Goal: Use online tool/utility: Use online tool/utility

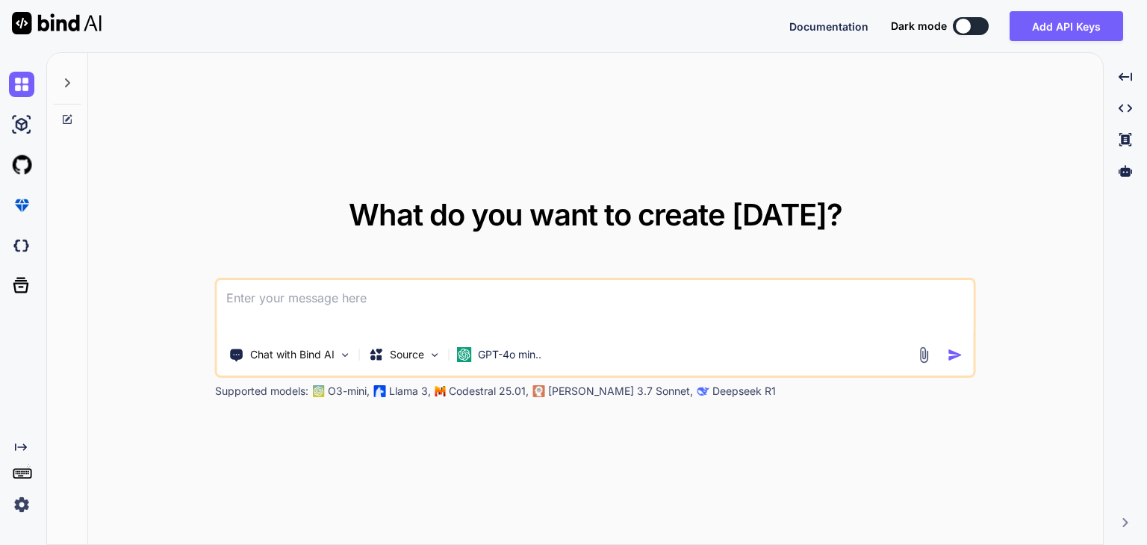
click at [66, 87] on icon at bounding box center [67, 83] width 12 height 12
type textarea "x"
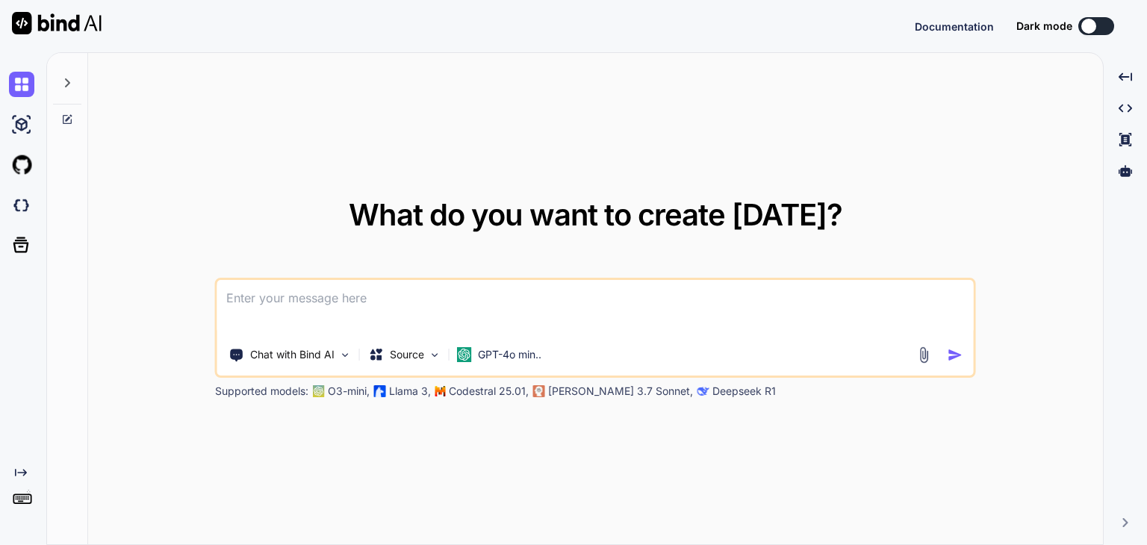
type textarea "x"
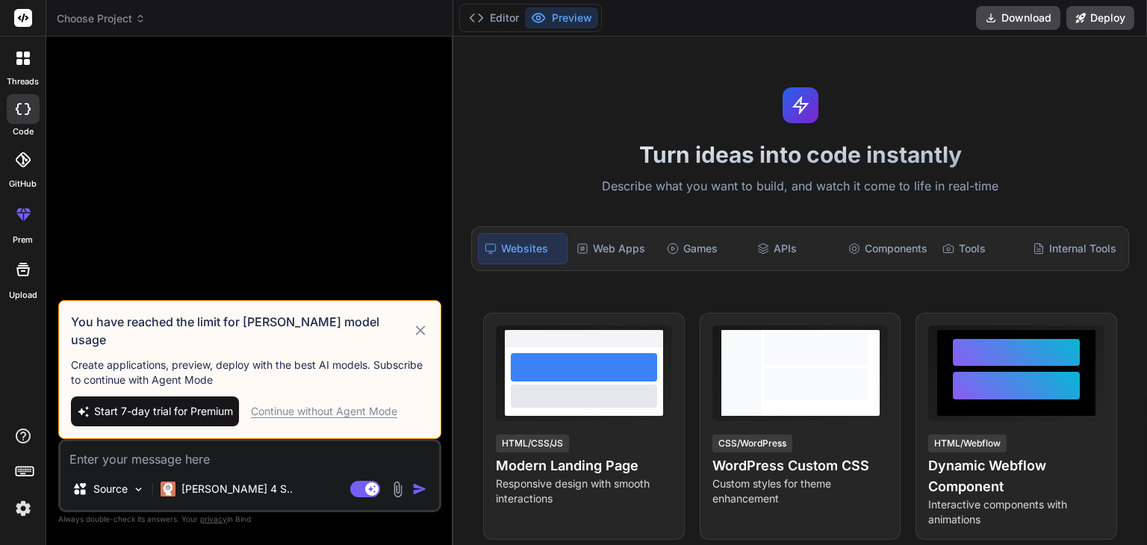
click at [333, 407] on div "Continue without Agent Mode" at bounding box center [324, 411] width 146 height 15
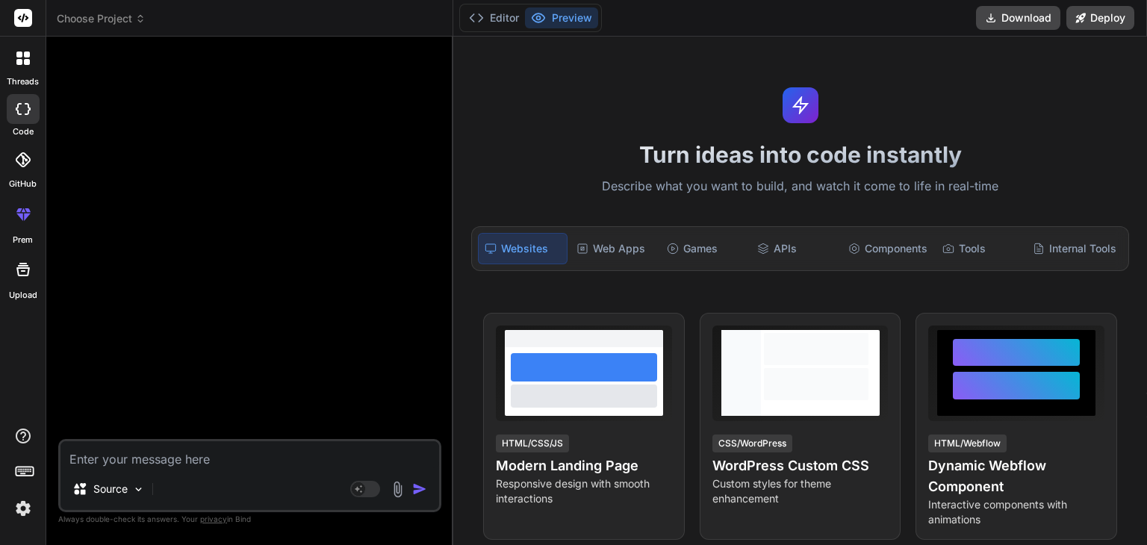
click at [25, 62] on icon at bounding box center [27, 62] width 6 height 6
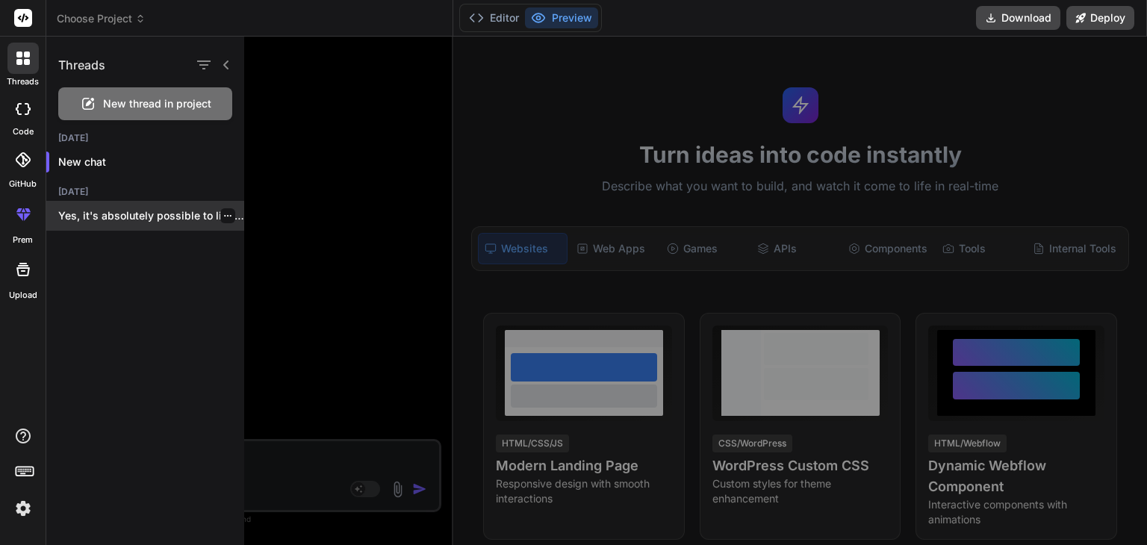
click at [152, 214] on p "Yes, it's absolutely possible to list jobs..." at bounding box center [151, 215] width 186 height 15
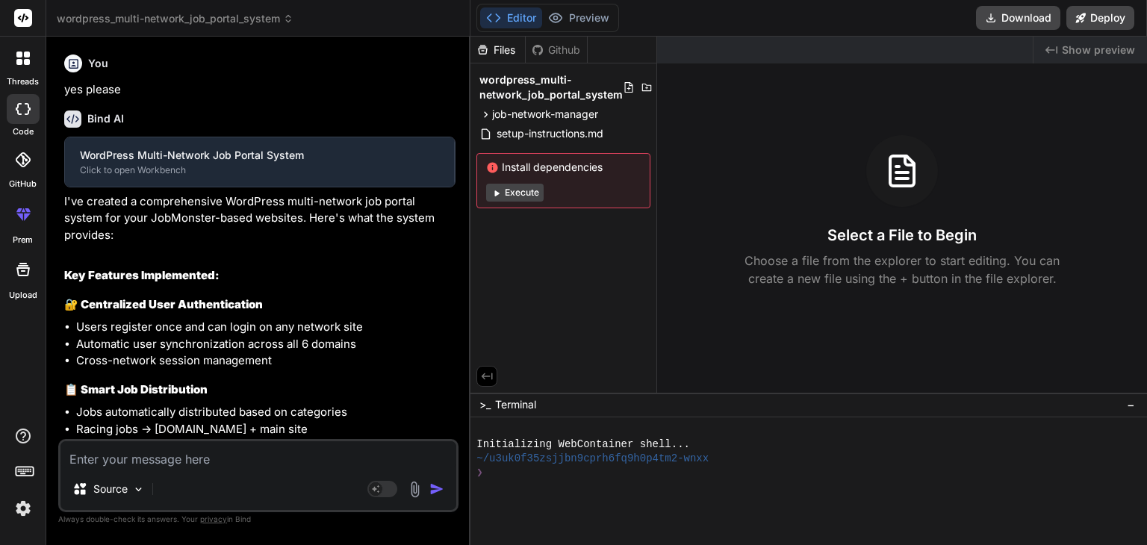
type textarea "x"
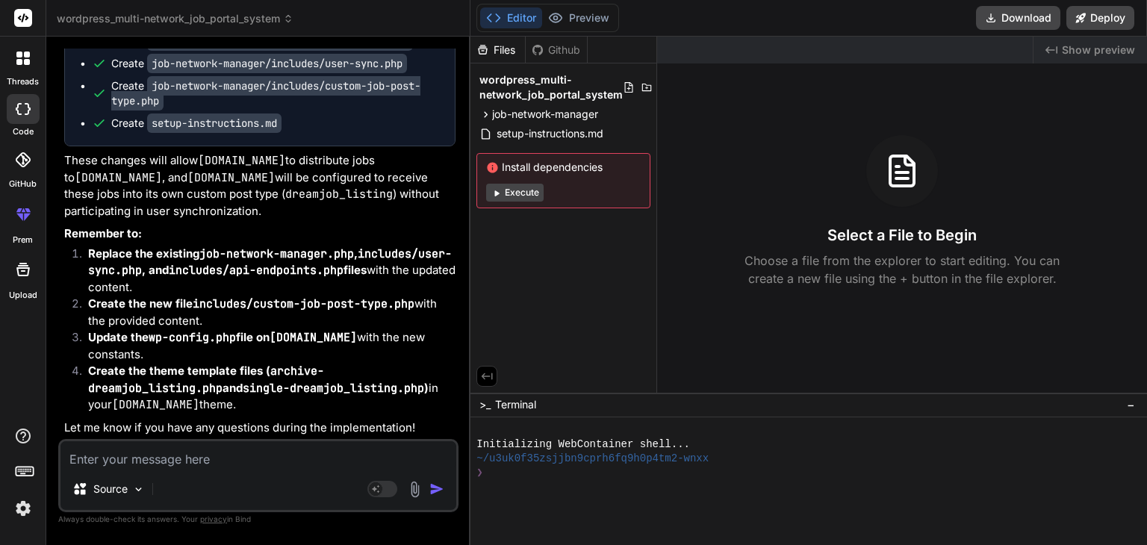
scroll to position [16811, 0]
click at [125, 461] on textarea at bounding box center [258, 454] width 396 height 27
type textarea "l"
type textarea "x"
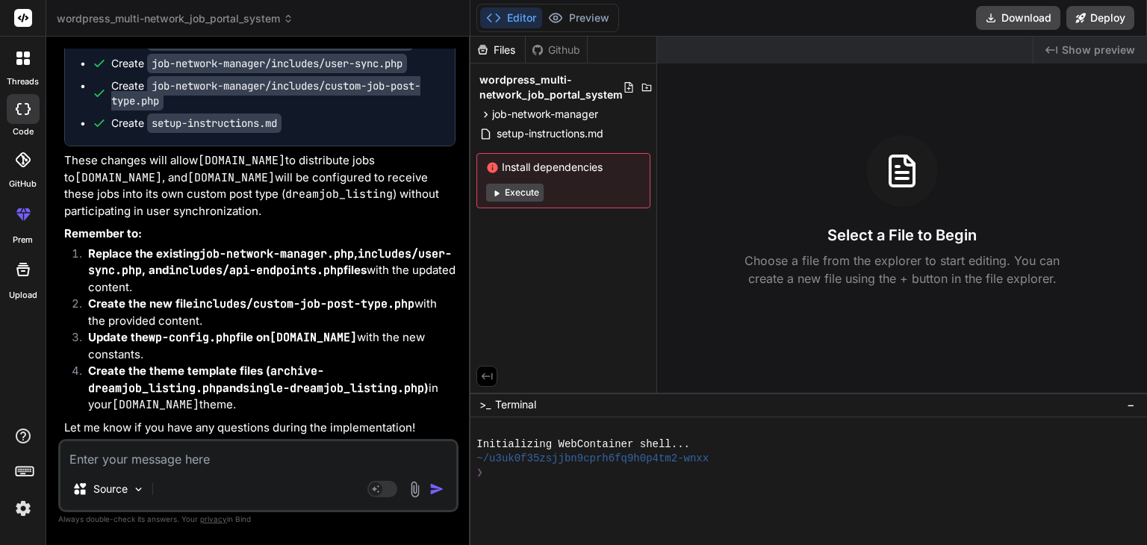
type textarea "s"
type textarea "x"
type textarea "so"
type textarea "x"
type textarea "sor"
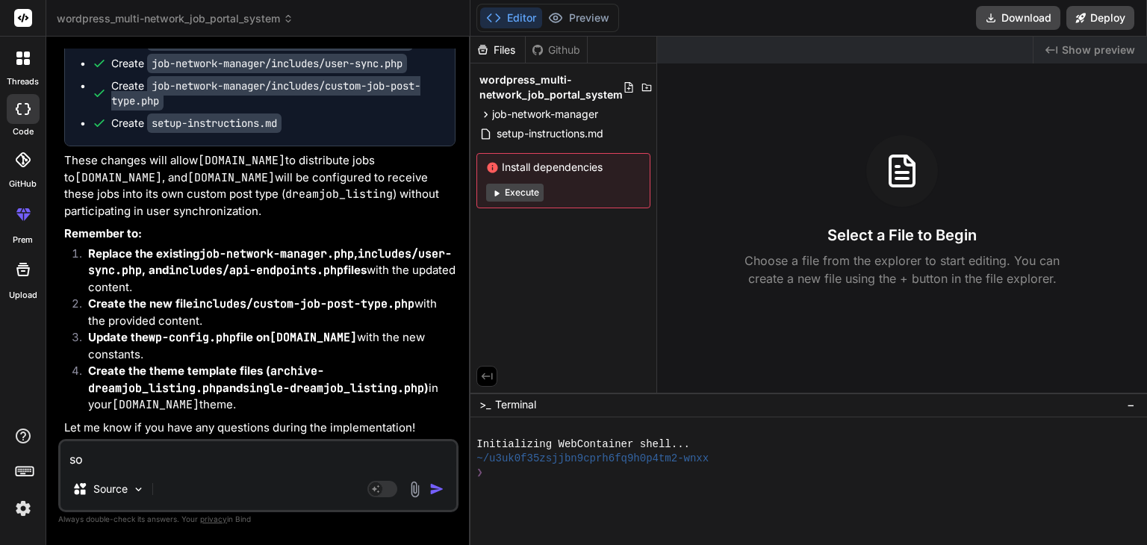
type textarea "x"
type textarea "sorr"
type textarea "x"
type textarea "sorry"
type textarea "x"
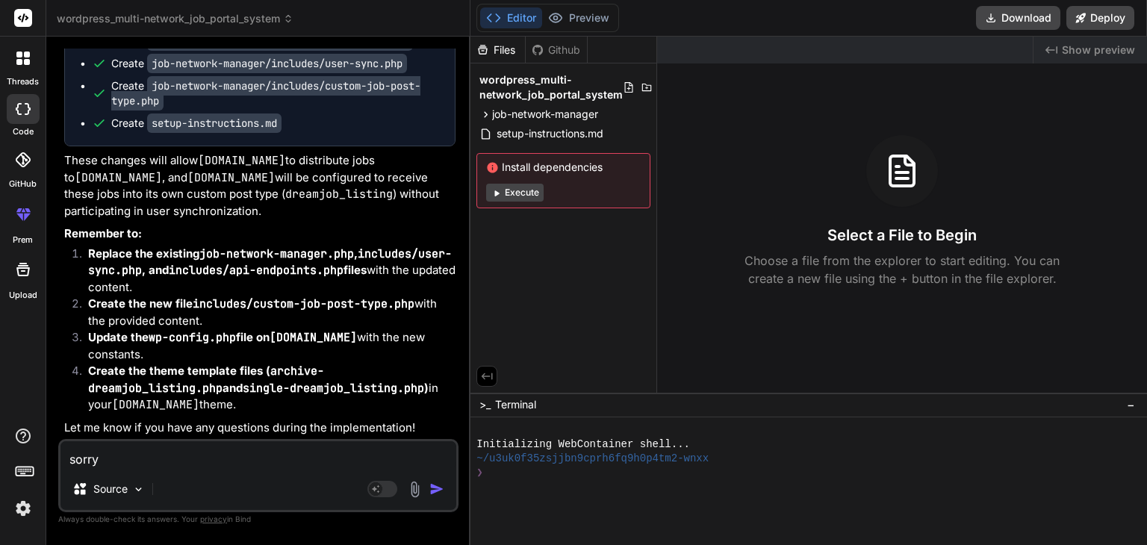
type textarea "sorry"
type textarea "x"
type textarea "sorry"
type textarea "x"
type textarea "sorr"
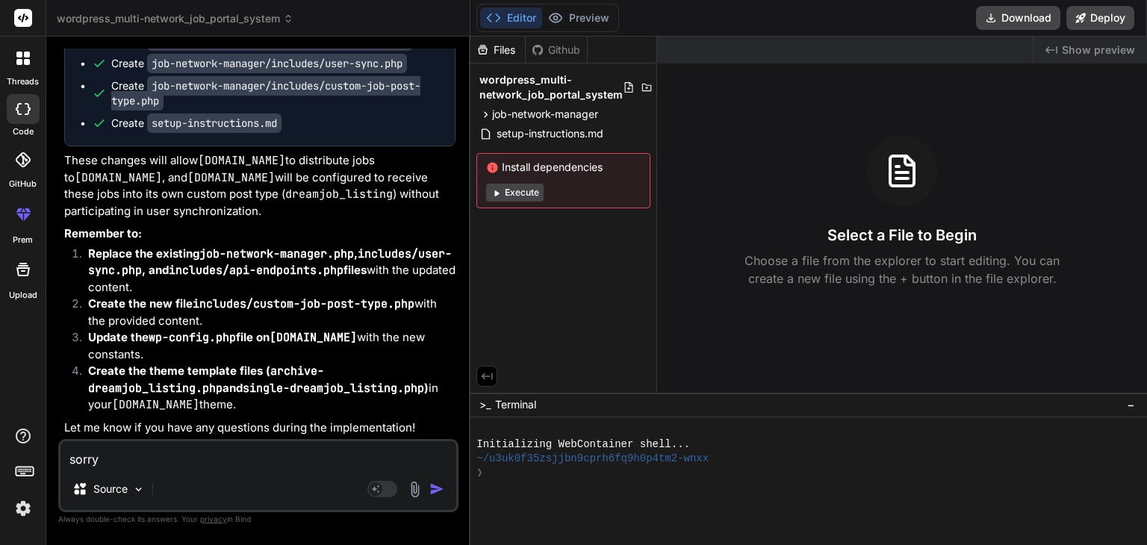
type textarea "x"
type textarea "sor"
type textarea "x"
type textarea "so"
type textarea "x"
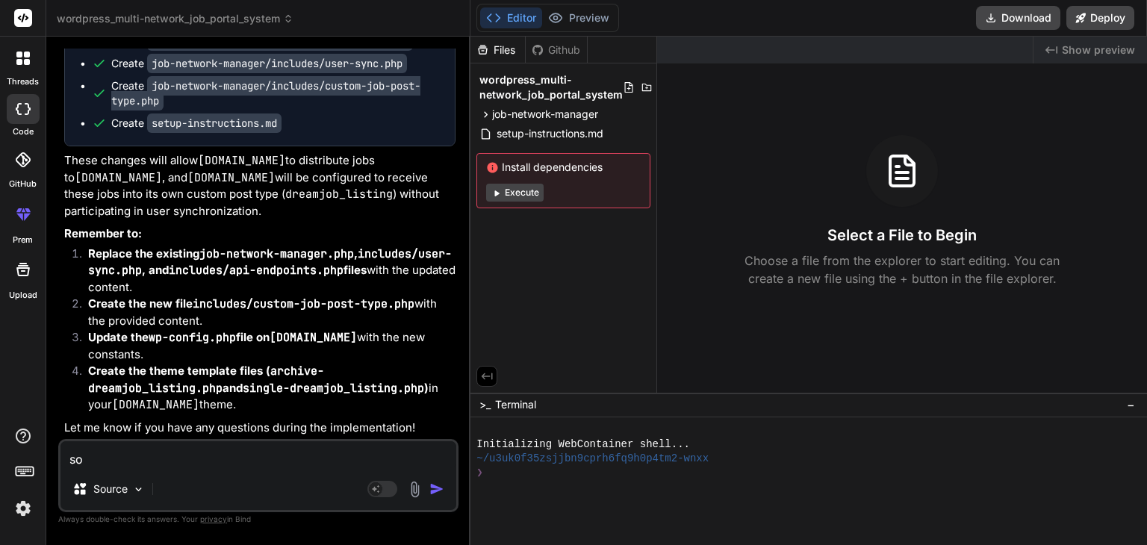
type textarea "s"
type textarea "x"
type textarea "H"
type textarea "x"
type textarea "Hi"
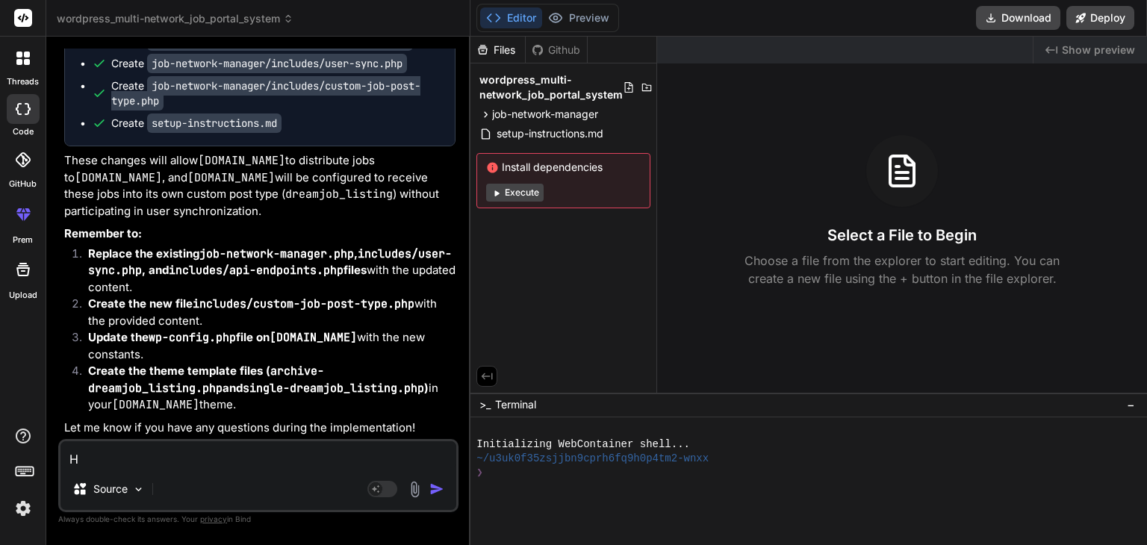
type textarea "x"
type textarea "Hi"
type textarea "x"
type textarea "Hi"
type textarea "x"
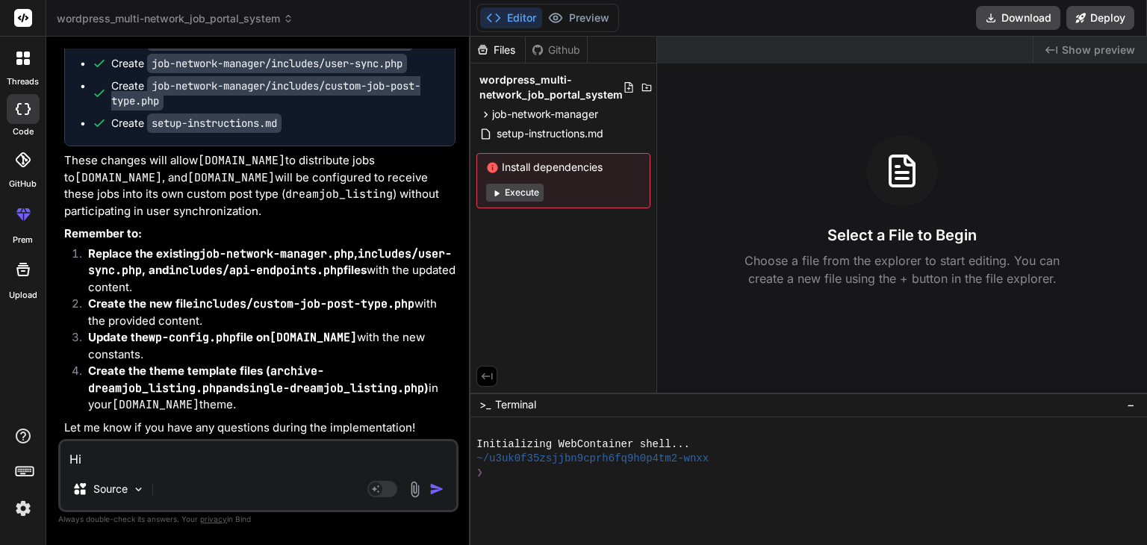
type textarea "Hi,"
type textarea "x"
type textarea "Hi,"
type textarea "x"
type textarea "Hi, S"
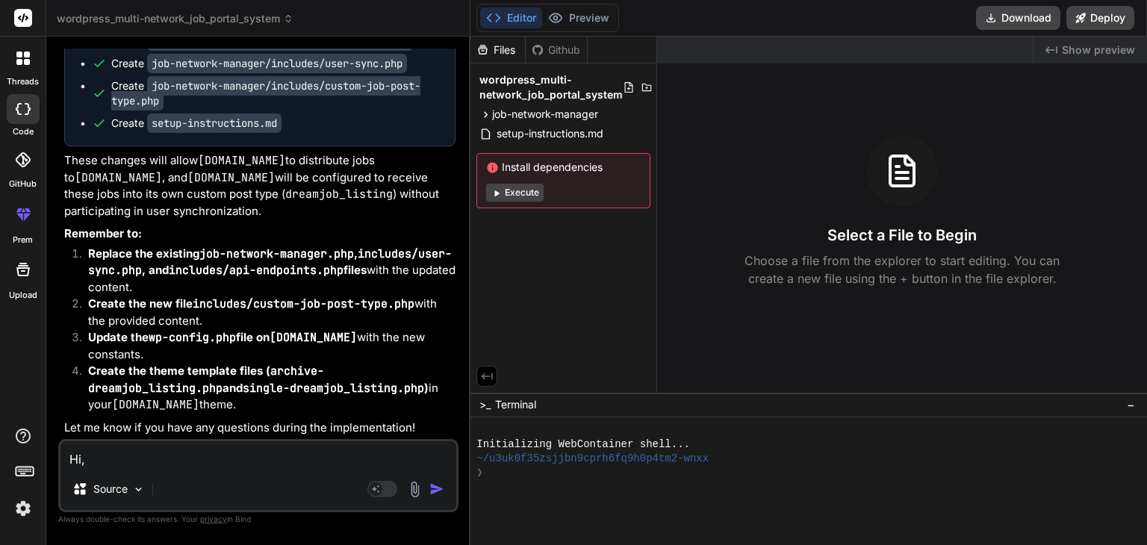
type textarea "x"
type textarea "Hi, So"
type textarea "x"
type textarea "Hi, Sor"
type textarea "x"
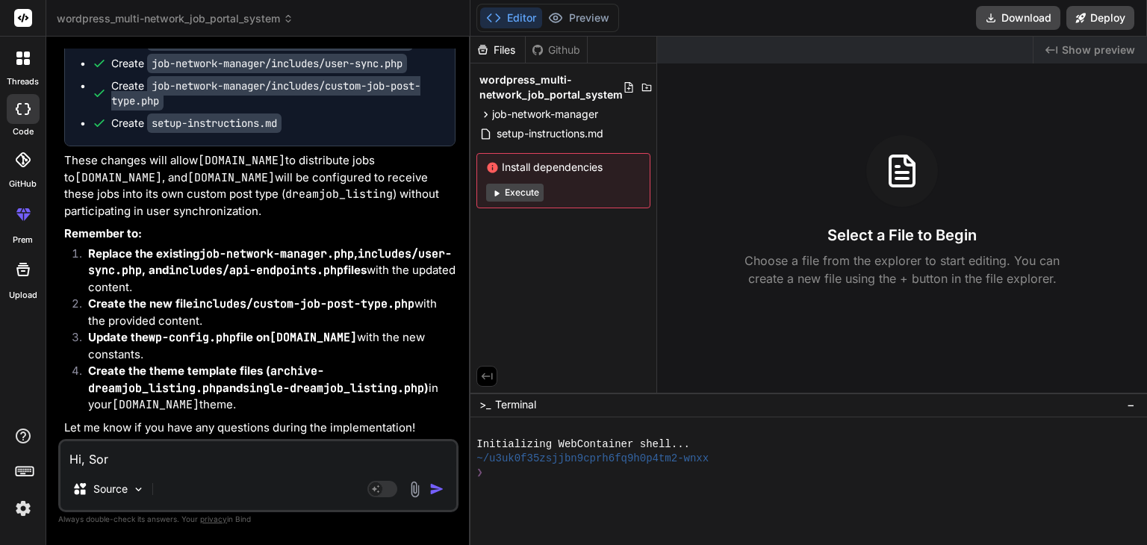
type textarea "Hi, Sorr"
type textarea "x"
type textarea "Hi, Sorry"
type textarea "x"
type textarea "Hi, Sorry"
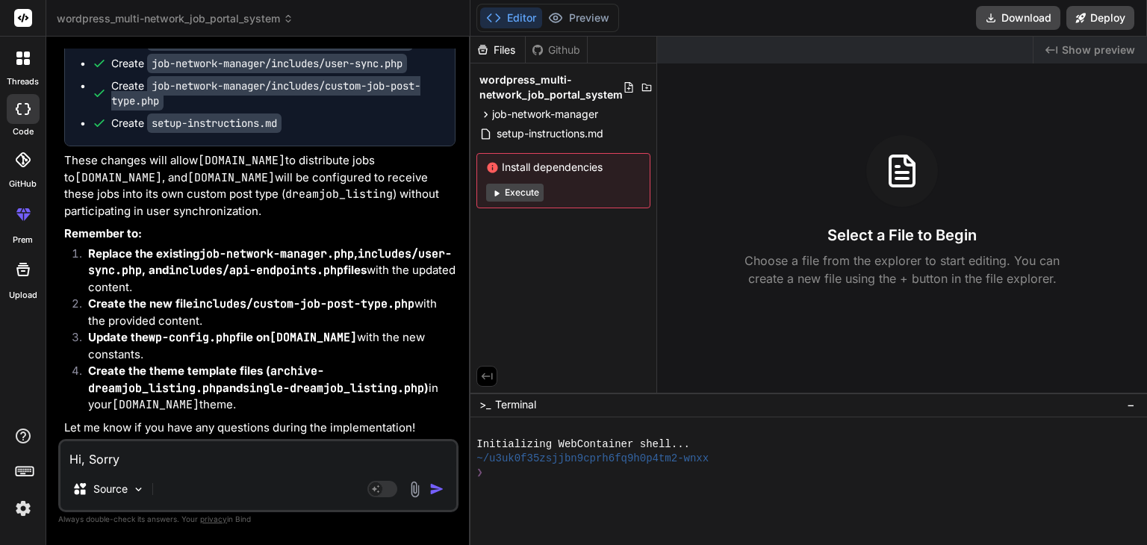
type textarea "x"
type textarea "Hi, Sorry l"
type textarea "x"
type textarea "Hi, Sorry [PERSON_NAME]"
type textarea "x"
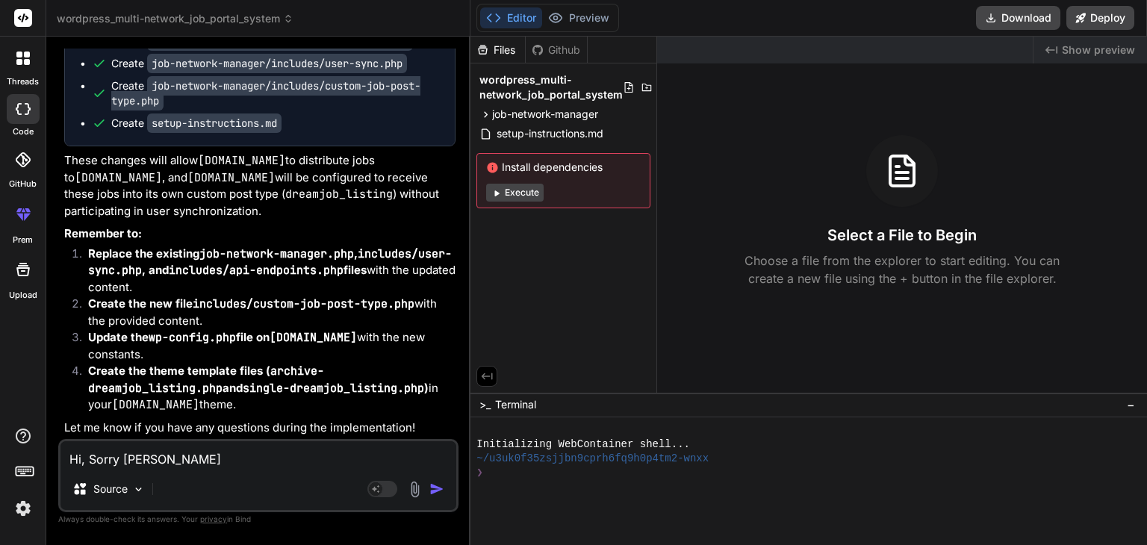
type textarea "Hi, Sorry lit"
type textarea "x"
type textarea "Hi, Sorry litt"
type textarea "x"
type textarea "Hi, Sorry litte"
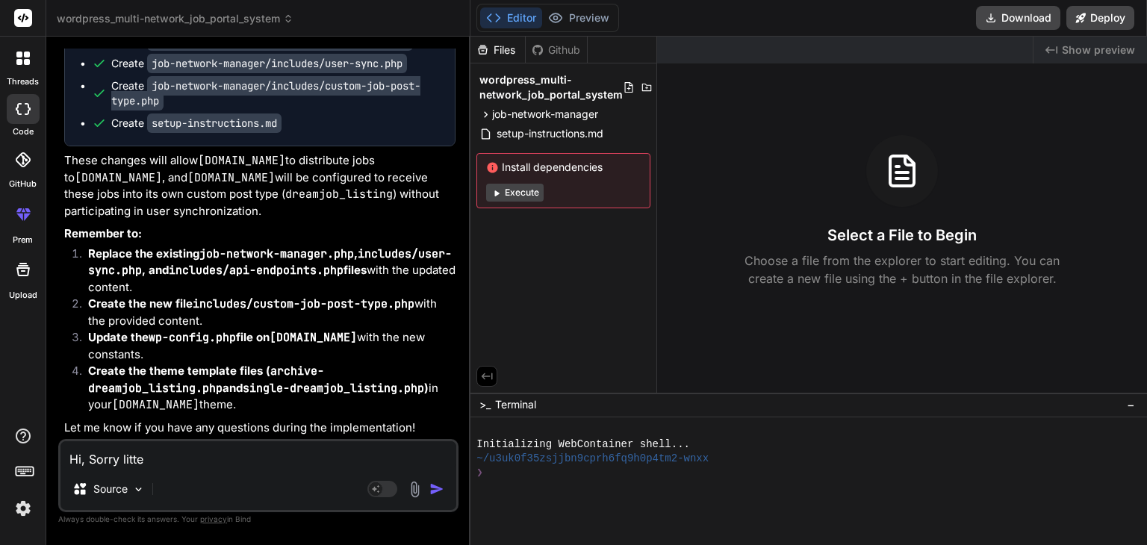
type textarea "x"
type textarea "Hi, Sorry littel"
type textarea "x"
type textarea "Hi, Sorry littel"
type textarea "x"
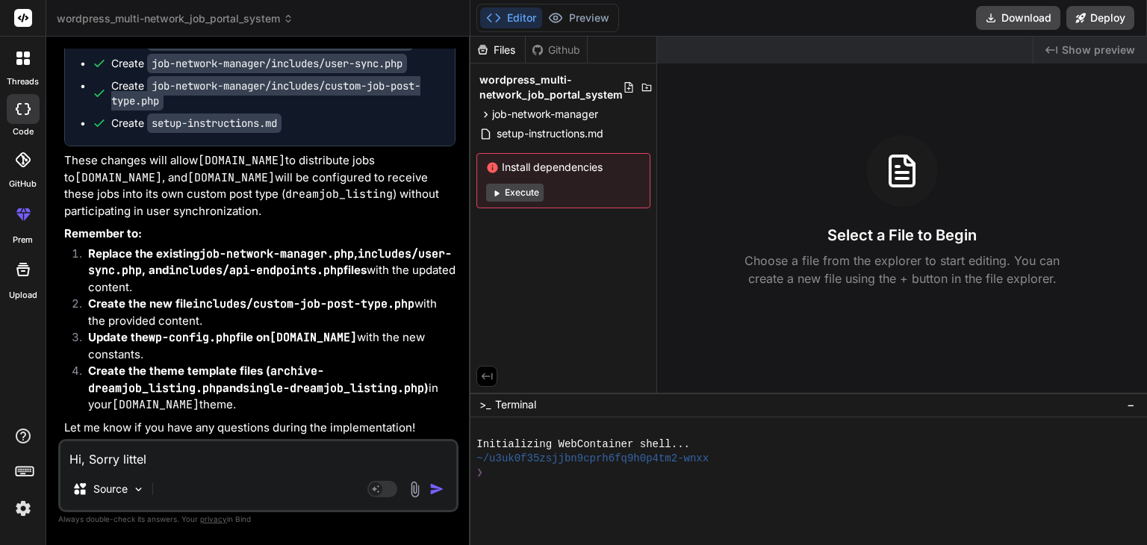
type textarea "Hi, Sorry littel"
type textarea "x"
type textarea "Hi, Sorry litte"
type textarea "x"
type textarea "Hi, Sorry litt"
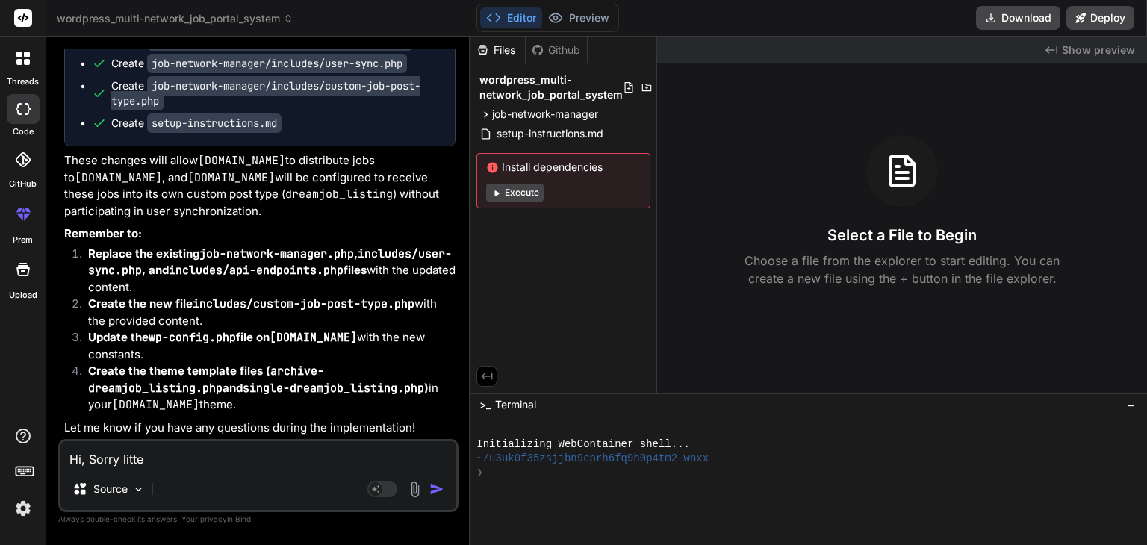
type textarea "x"
type textarea "Hi, Sorry little"
type textarea "x"
type textarea "Hi, Sorry little"
type textarea "x"
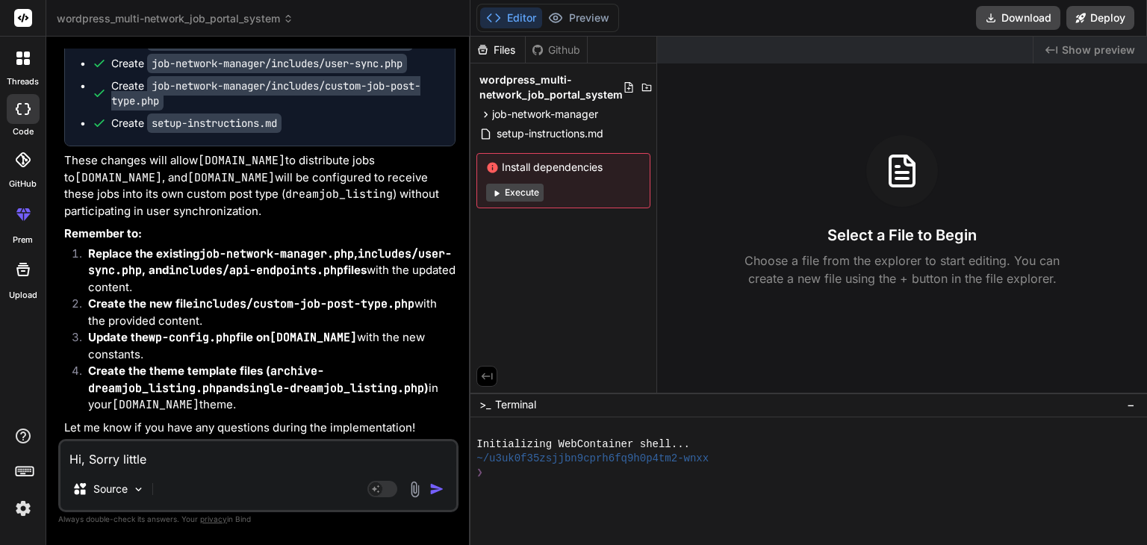
type textarea "Hi, Sorry little c"
type textarea "x"
type textarea "Hi, Sorry little ch"
type textarea "x"
type textarea "Hi, Sorry little cha"
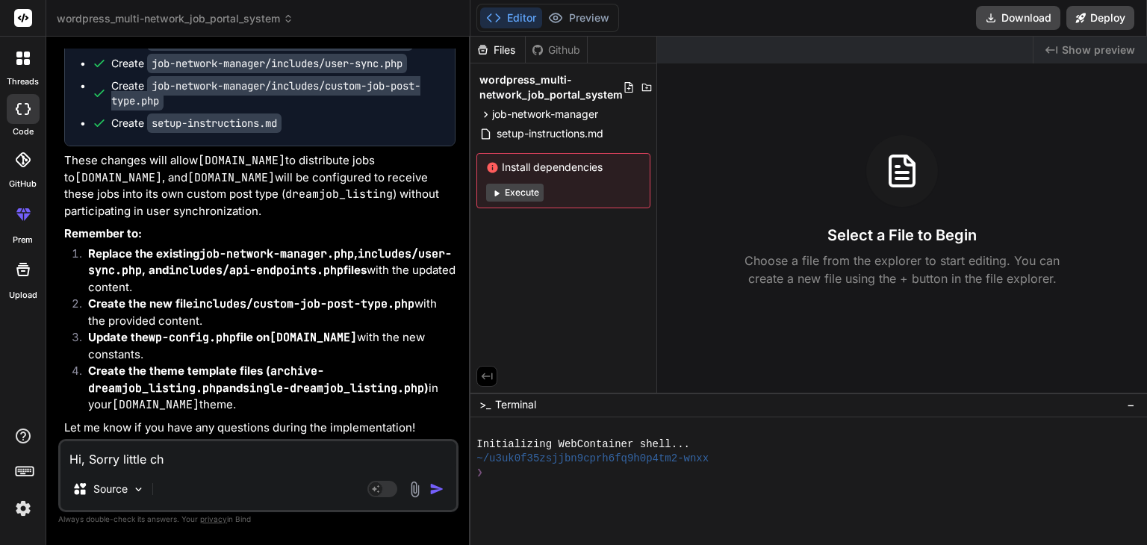
type textarea "x"
type textarea "Hi, Sorry [PERSON_NAME]"
type textarea "x"
type textarea "Hi, Sorry [PERSON_NAME]"
type textarea "x"
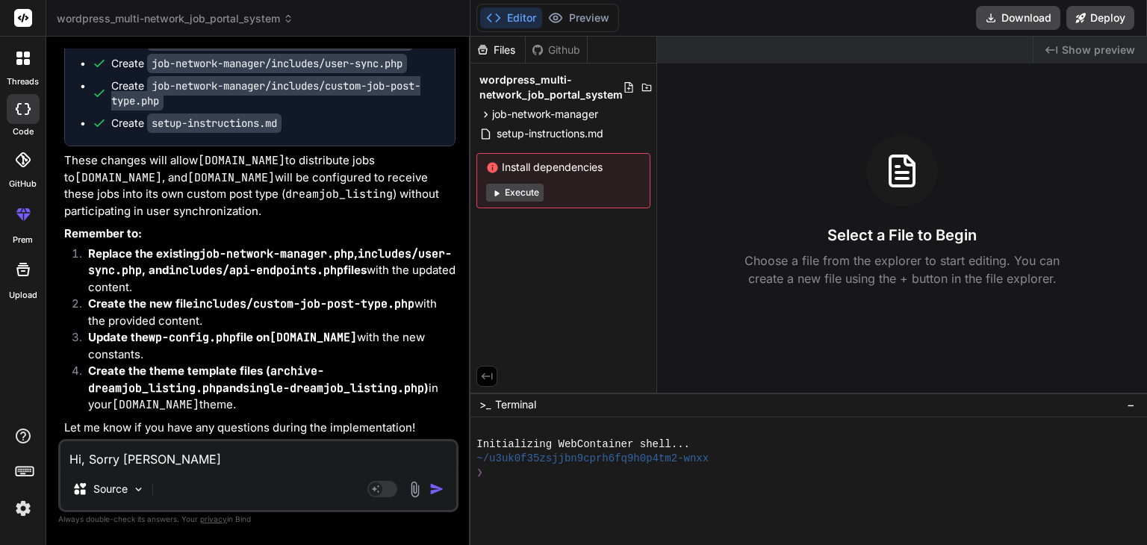
type textarea "Hi, Sorry little change"
type textarea "x"
type textarea "Hi, Sorry little change"
type textarea "x"
type textarea "Hi, Sorry little change a"
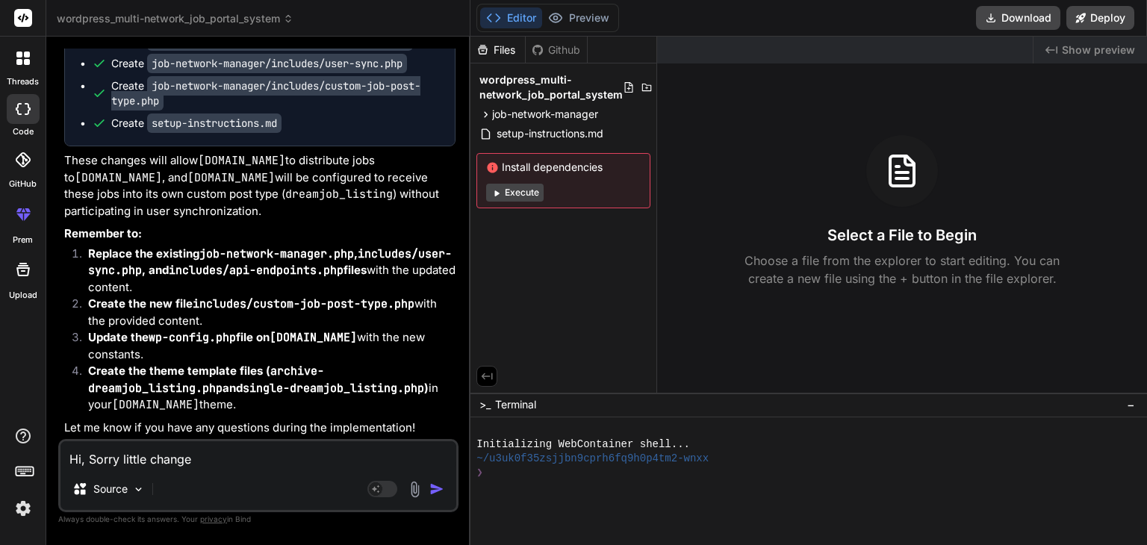
type textarea "x"
type textarea "Hi, Sorry little change as"
type textarea "x"
type textarea "Hi, Sorry little change as"
type textarea "x"
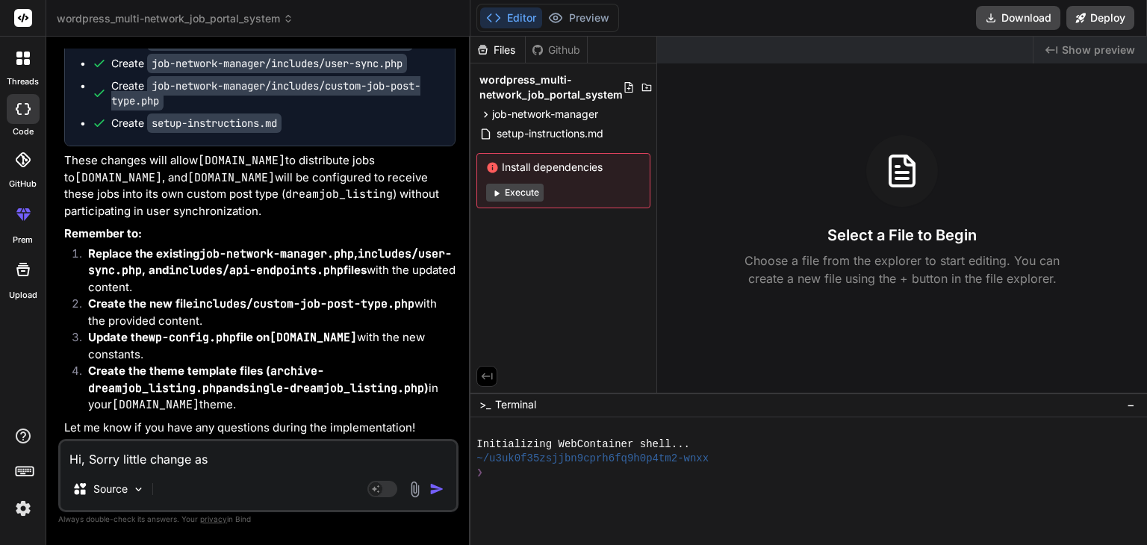
type textarea "Hi, Sorry little change as t"
type textarea "x"
type textarea "Hi, Sorry little change as th"
type textarea "x"
type textarea "Hi, Sorry little change as the"
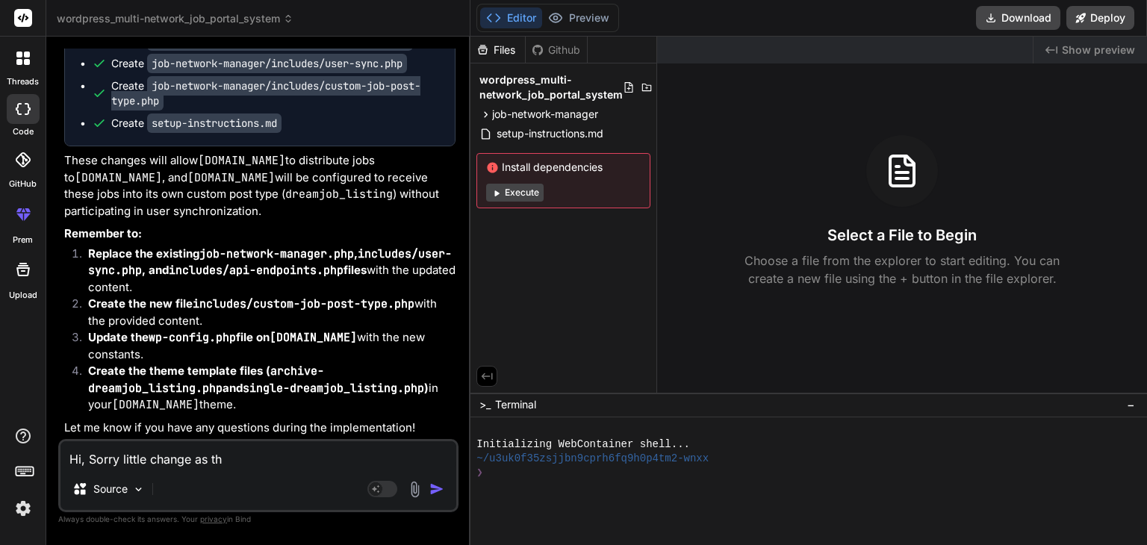
type textarea "x"
type textarea "Hi, Sorry little change as the"
type textarea "x"
type textarea "Hi, Sorry little change as the 2"
type textarea "x"
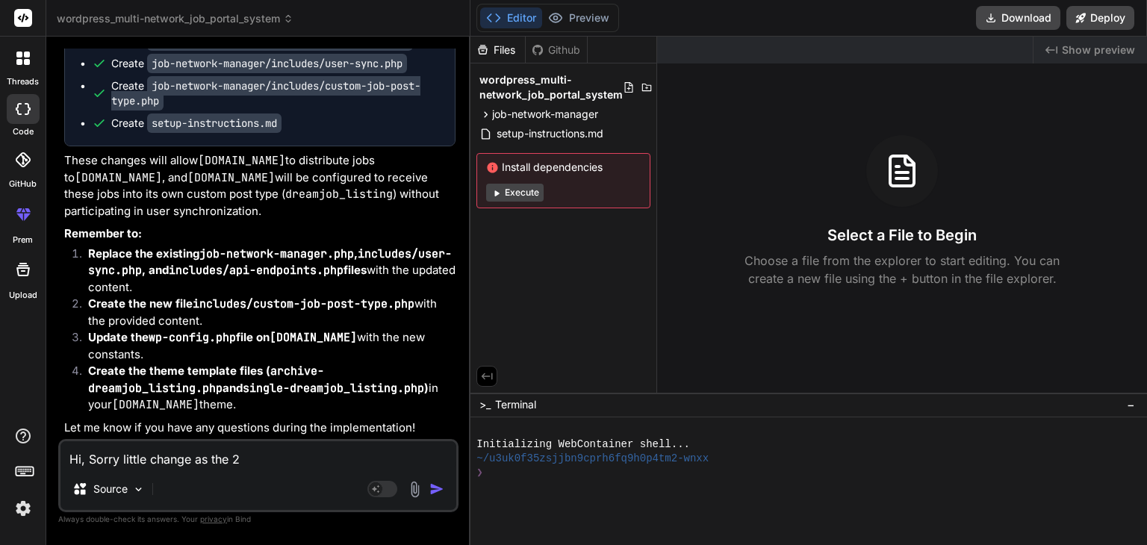
type textarea "Hi, Sorry little change as the 2"
type textarea "x"
type textarea "Hi, Sorry little change as the 2 d"
type textarea "x"
type textarea "Hi, Sorry little change as the 2 do"
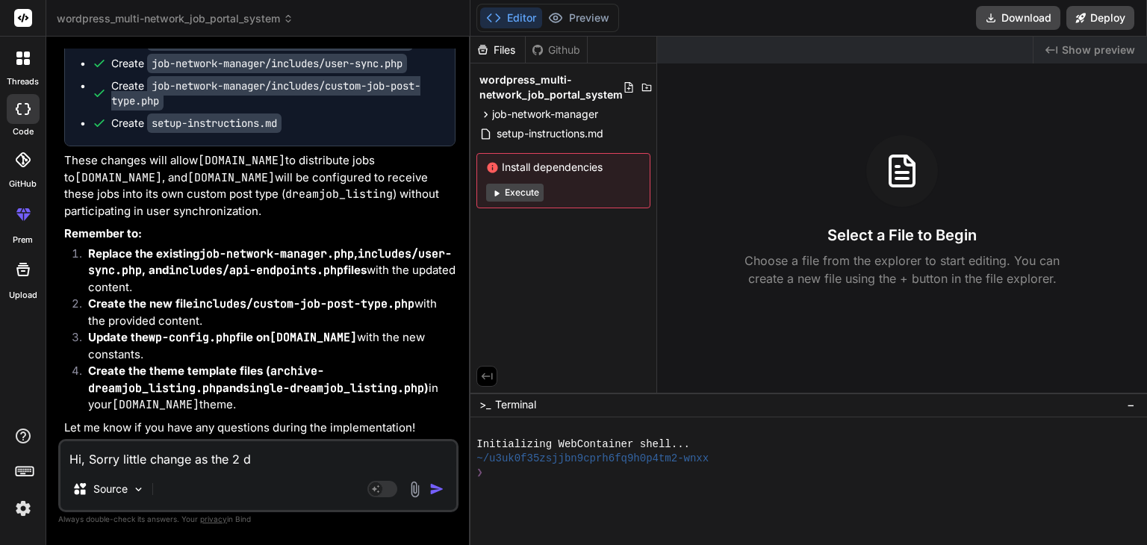
type textarea "x"
type textarea "Hi, Sorry little change as the 2 dom"
type textarea "x"
type textarea "Hi, Sorry little change as the 2 doma"
type textarea "x"
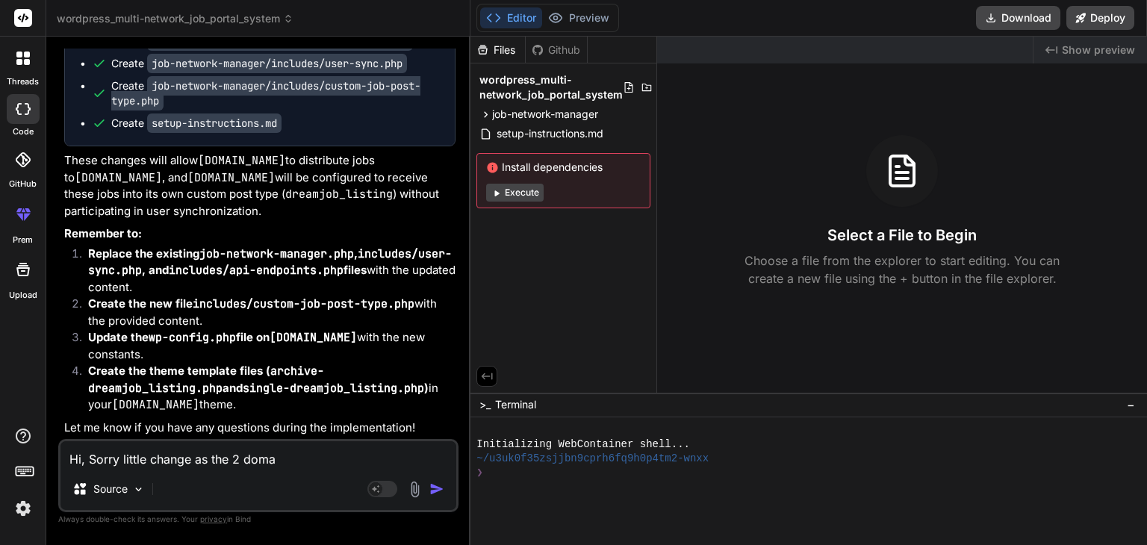
type textarea "Hi, Sorry little change as the 2 domai"
type textarea "x"
type textarea "Hi, Sorry little change as the 2 domain"
type textarea "x"
type textarea "Hi, Sorry little change as the 2 domain"
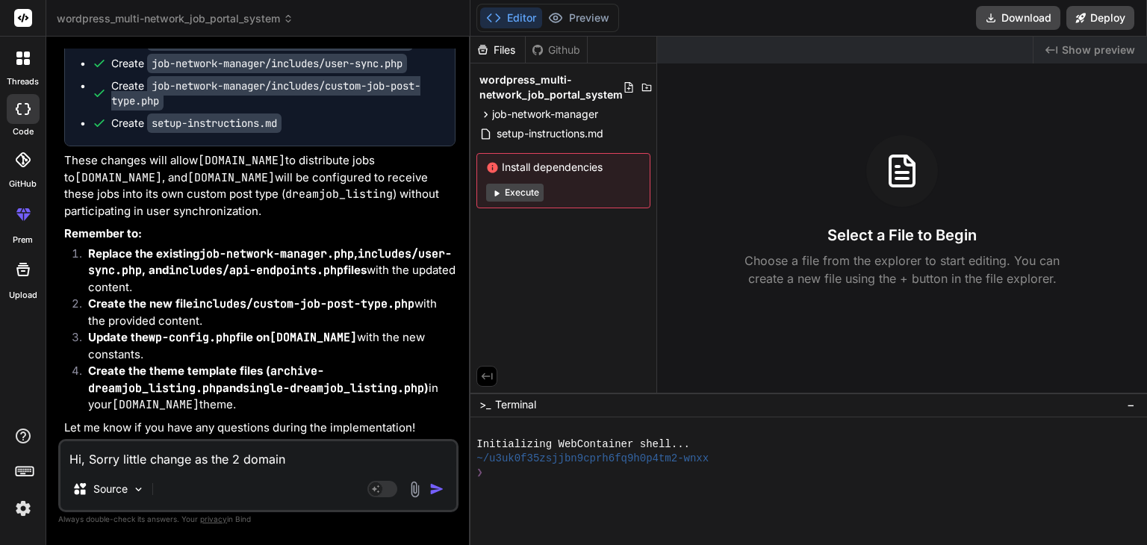
type textarea "x"
type textarea "Hi, Sorry little change as the 2 domain n"
type textarea "x"
type textarea "Hi, Sorry little change as the 2 domain na"
type textarea "x"
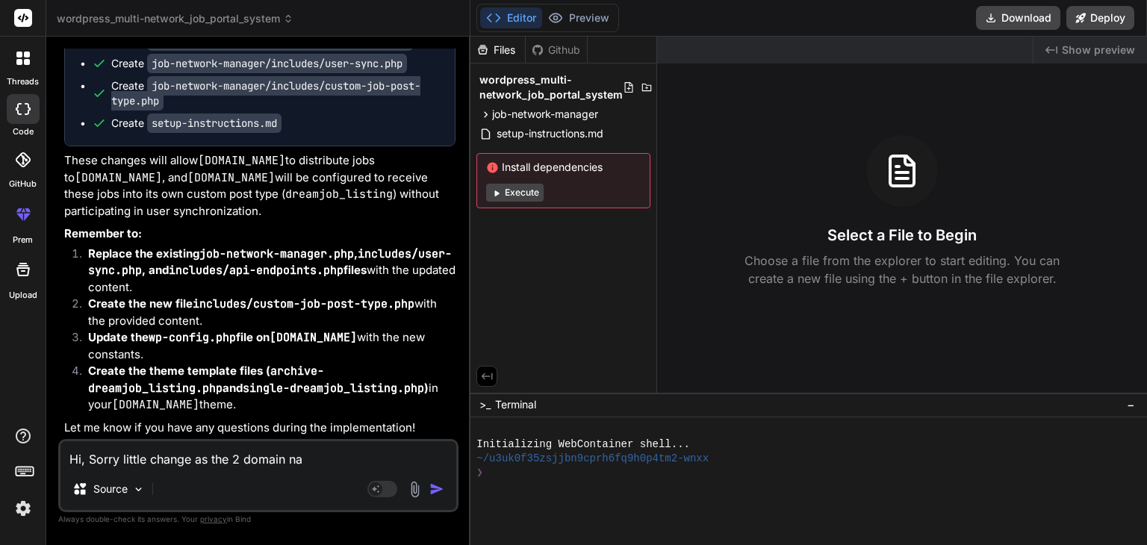
type textarea "Hi, Sorry little change as the 2 domain nam"
type textarea "x"
type textarea "Hi, Sorry little change as the 2 domain name"
type textarea "x"
type textarea "Hi, Sorry little change as the 2 domain names"
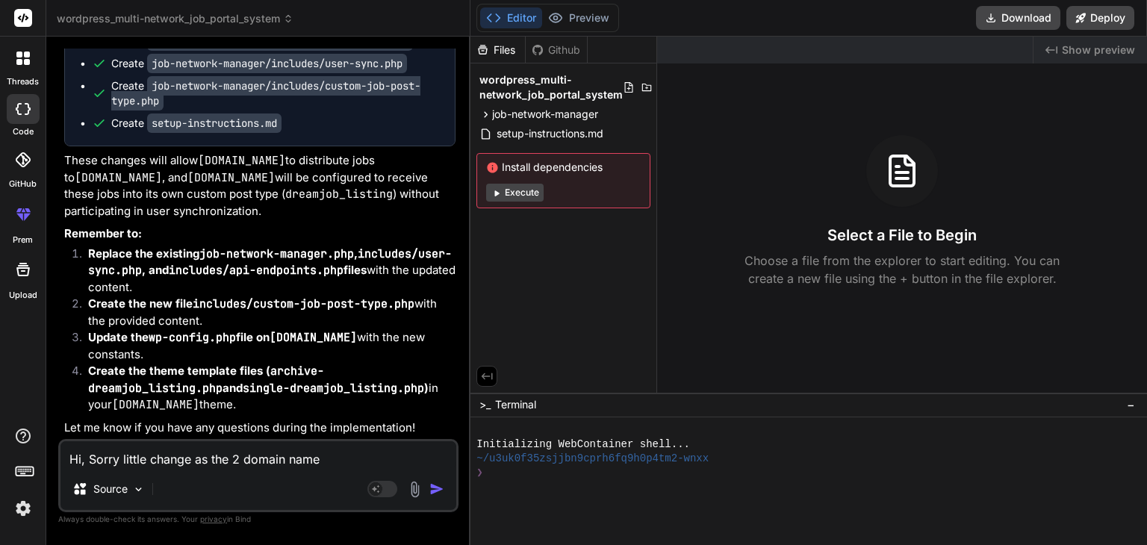
type textarea "x"
type textarea "Hi, Sorry little change as the 2 domain names"
type textarea "x"
type textarea "Hi, Sorry little change as the 2 domain names a"
type textarea "x"
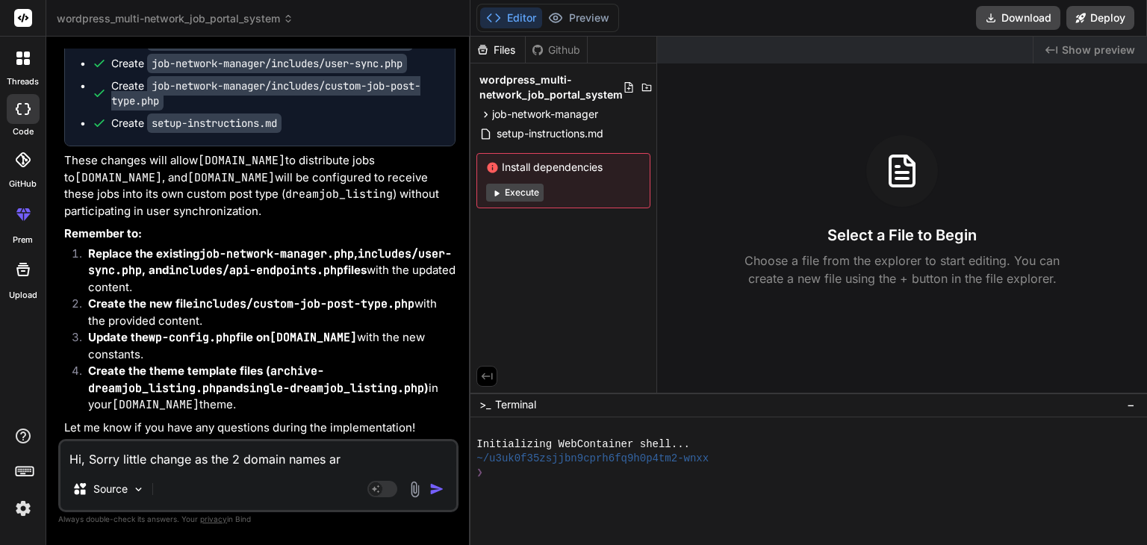
type textarea "Hi, Sorry little change as the 2 domain names are"
type textarea "x"
type textarea "Hi, Sorry little change as the 2 domain names are"
type textarea "x"
type textarea "Hi, Sorry little change as the 2 domain names are m"
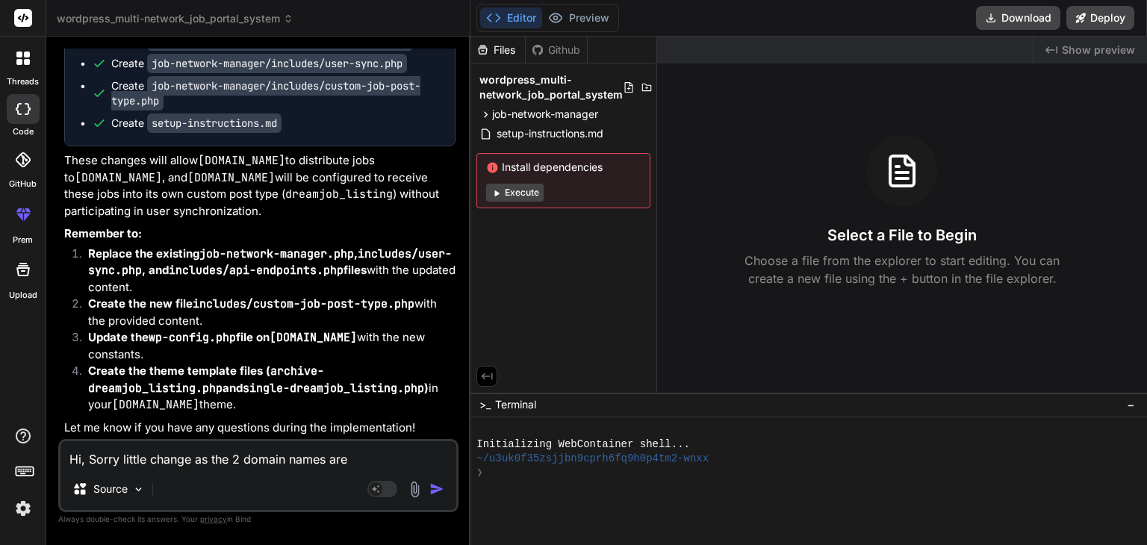
type textarea "x"
type textarea "Hi, Sorry little change as the 2 domain names are mi"
type textarea "x"
type textarea "Hi, Sorry little change as the 2 domain names are mis"
type textarea "x"
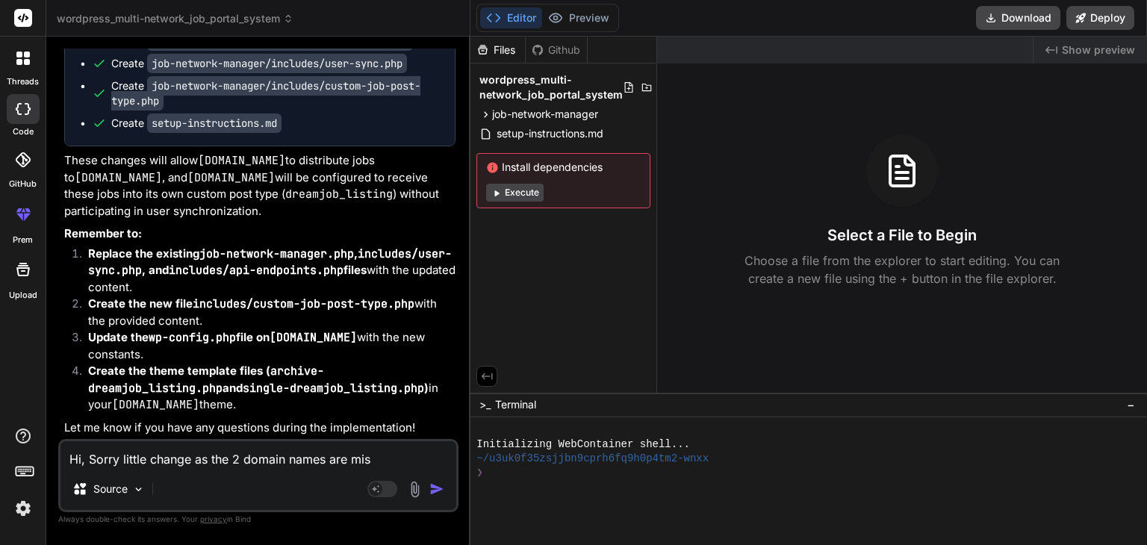
type textarea "Hi, Sorry little change as the 2 domain names are miss"
type textarea "x"
type textarea "Hi, Sorry little change as the 2 domain names are miss"
type textarea "x"
type textarea "Hi, Sorry little change as the 2 domain names are miss s"
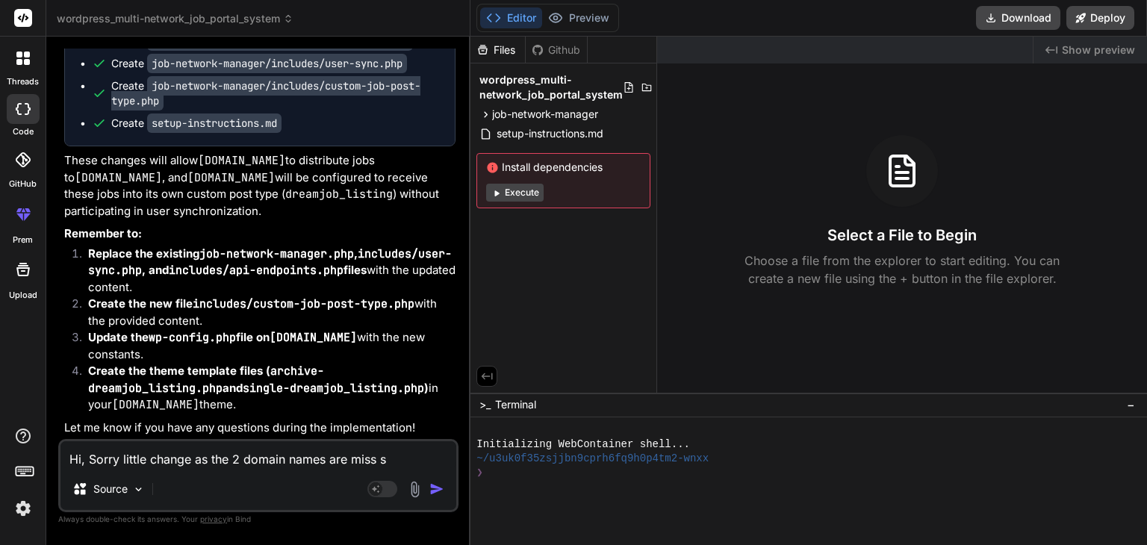
type textarea "x"
type textarea "Hi, Sorry little change as the 2 domain names are miss sp"
type textarea "x"
type textarea "Hi, Sorry little change as the 2 domain names are miss spe"
type textarea "x"
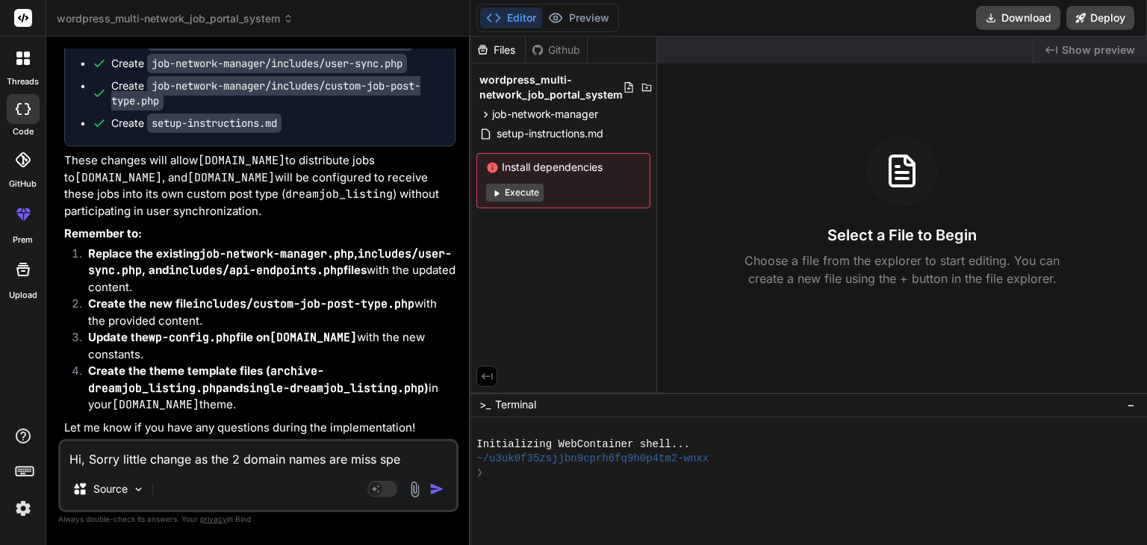
type textarea "Hi, Sorry little change as the 2 domain names are miss spel"
type textarea "x"
type textarea "Hi, Sorry little change as the 2 domain names are miss spell"
type textarea "x"
type textarea "Hi, Sorry little change as the 2 domain names are miss spelle"
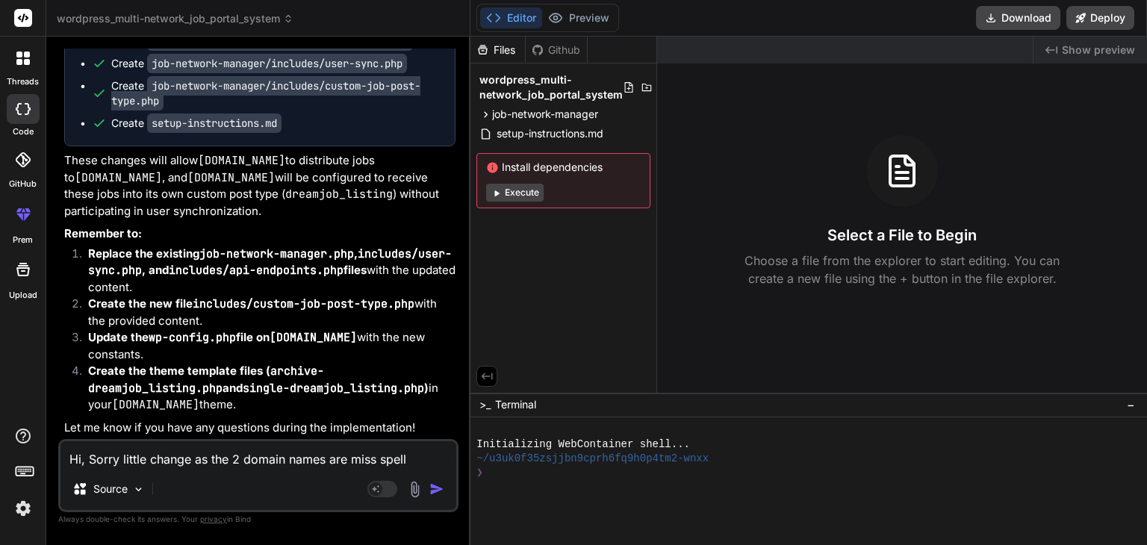
type textarea "x"
type textarea "Hi, Sorry little change as the 2 domain names are miss spelled"
type textarea "x"
type textarea "Hi, Sorry little change as the 2 domain names are miss spelled"
type textarea "x"
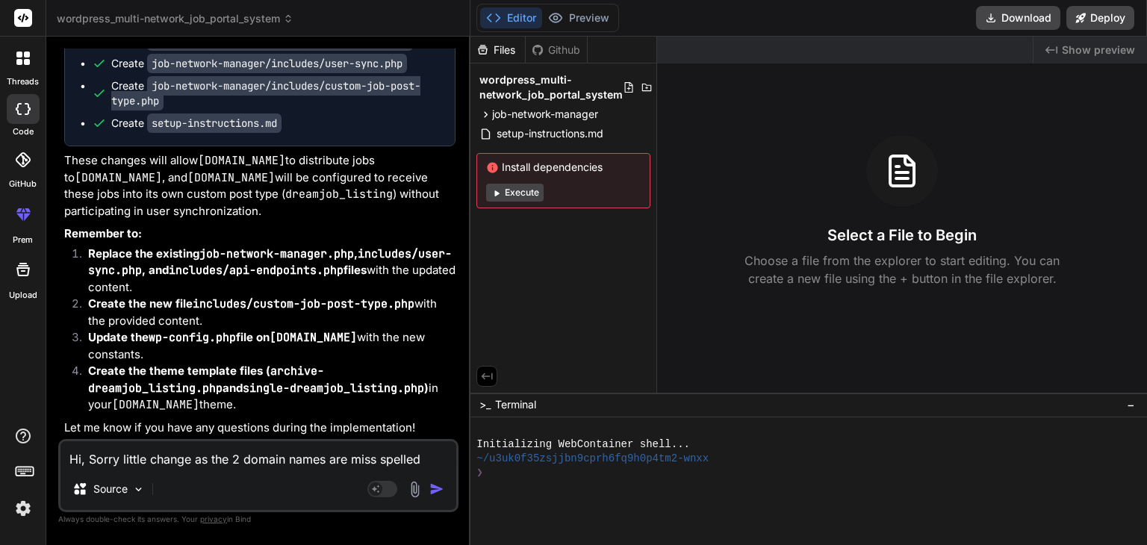
type textarea "Hi, Sorry little change as the 2 domain names are miss spelled"
type textarea "x"
type textarea "Hi, Sorry little change as the 2 domain names are miss spelled t"
type textarea "x"
type textarea "Hi, Sorry little change as the 2 domain names are miss spelled th"
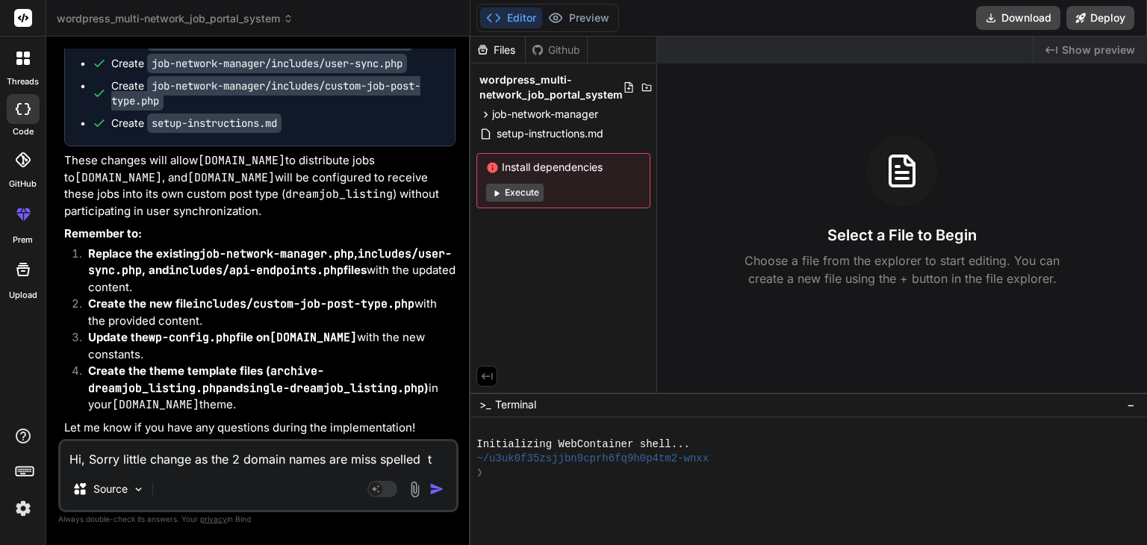
type textarea "x"
type textarea "Hi, Sorry little change as the 2 domain names are miss spelled tha"
type textarea "x"
type textarea "Hi, Sorry little change as the 2 domain names are miss spelled that"
type textarea "x"
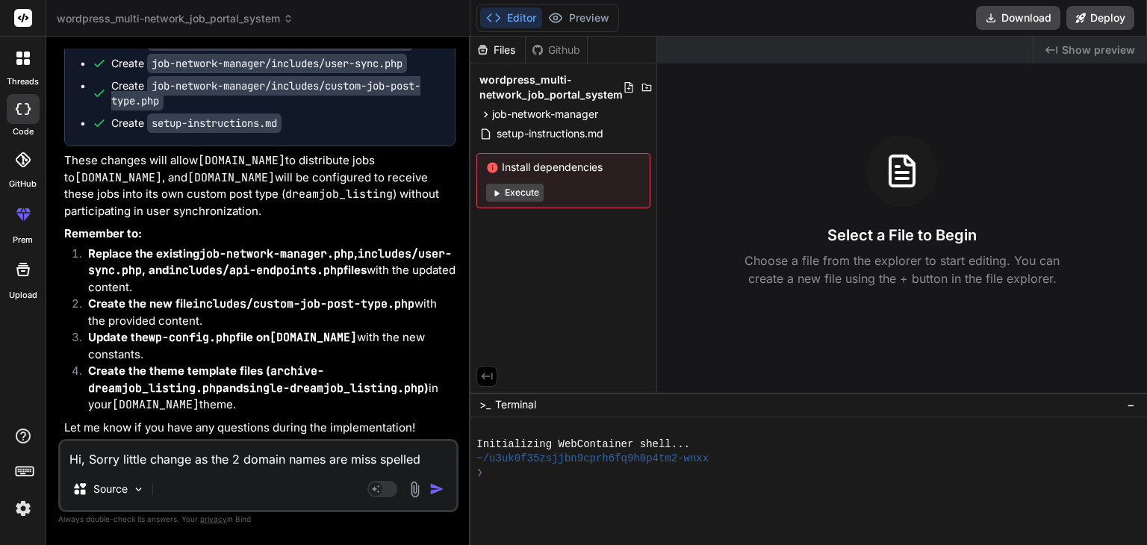
type textarea "Hi, Sorry little change as the 2 domain names are miss spelled tha"
type textarea "x"
type textarea "Hi, Sorry little change as the 2 domain names are miss spelled thay"
type textarea "x"
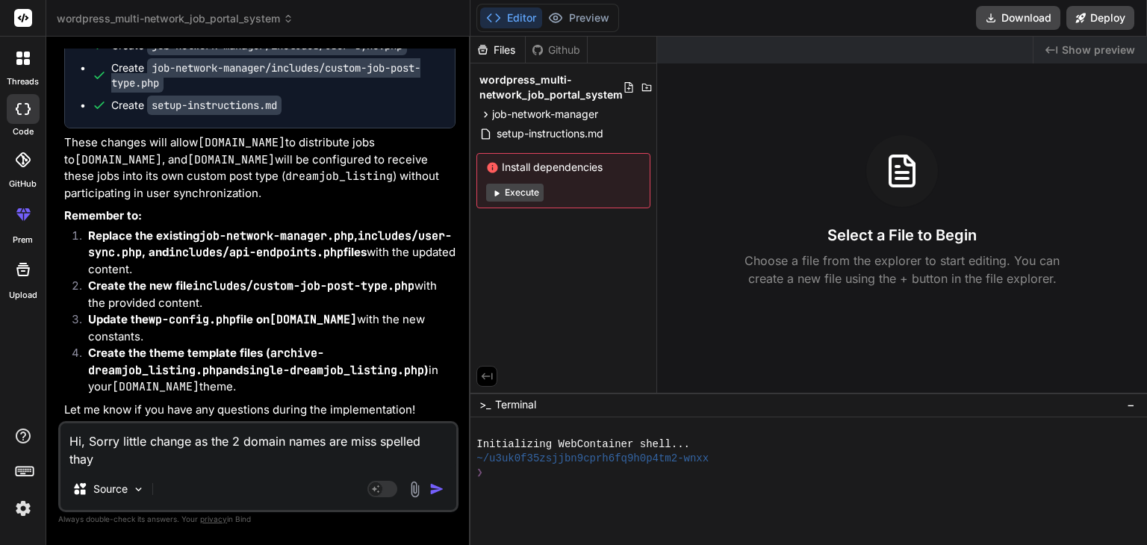
type textarea "Hi, Sorry little change as the 2 domain names are miss spelled thay"
type textarea "x"
type textarea "Hi, Sorry little change as the 2 domain names are miss spelled thay a"
type textarea "x"
type textarea "Hi, Sorry little change as the 2 domain names are miss spelled thay ar"
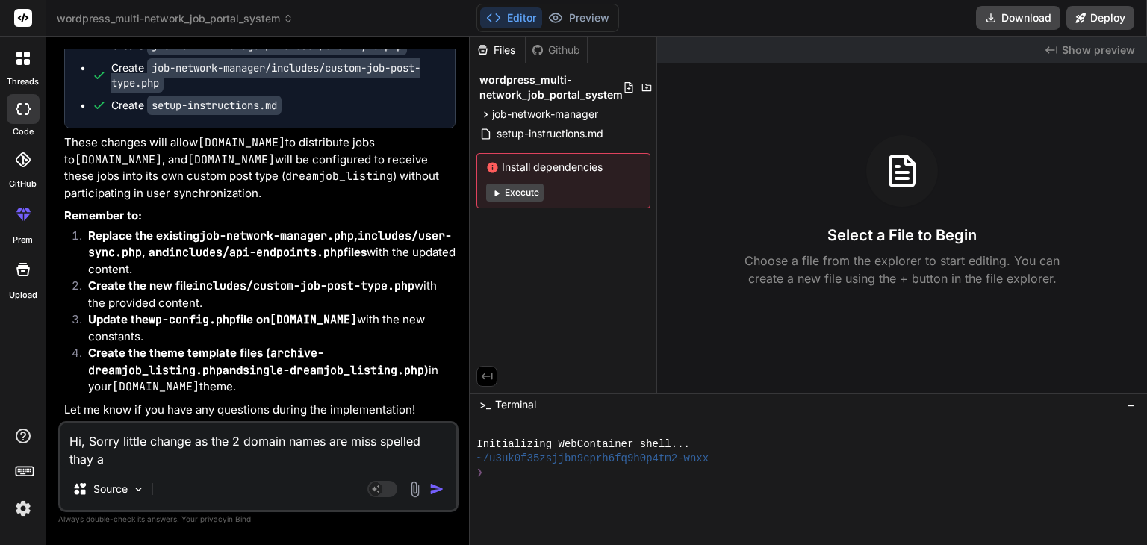
type textarea "x"
type textarea "Hi, Sorry little change as the 2 domain names are miss spelled thay are"
type textarea "x"
type textarea "Hi, Sorry little change as the 2 domain names are miss spelled thay are"
type textarea "x"
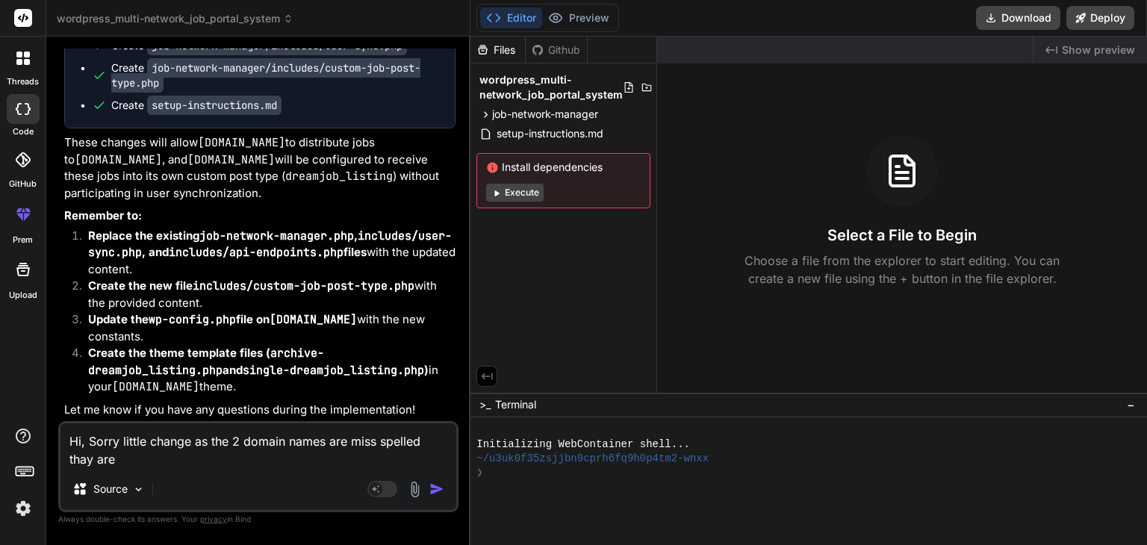
type textarea "Hi, Sorry little change as the 2 domain names are miss spelled thay are"
type textarea "x"
type textarea "Hi, Sorry little change as the 2 domain names are miss spelled thay ar"
type textarea "x"
type textarea "Hi, Sorry little change as the 2 domain names are miss spelled thay a"
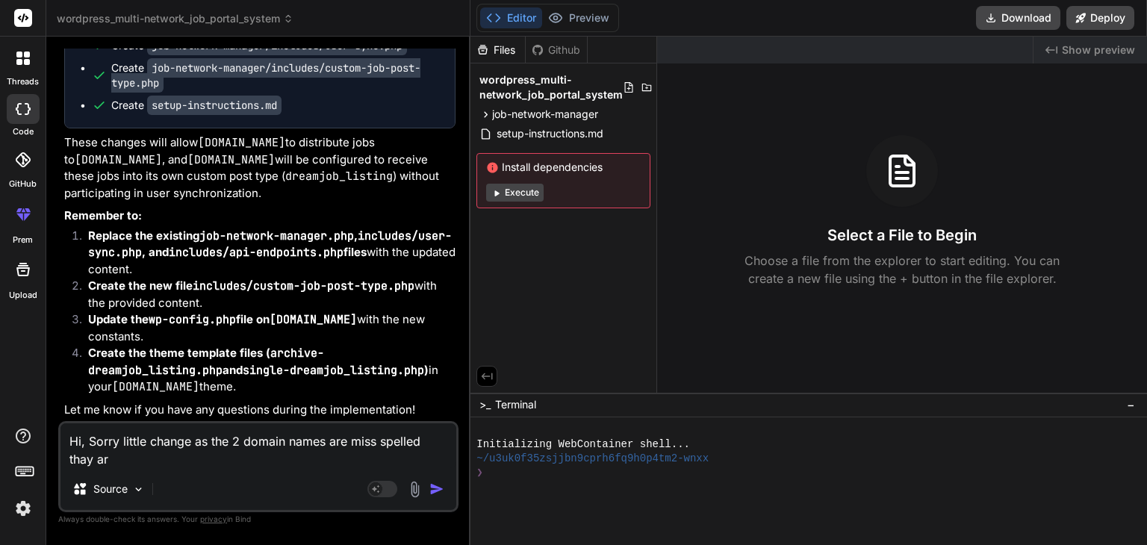
type textarea "x"
type textarea "Hi, Sorry little change as the 2 domain names are miss spelled thay"
type textarea "x"
type textarea "Hi, Sorry little change as the 2 domain names are miss spelled thay"
type textarea "x"
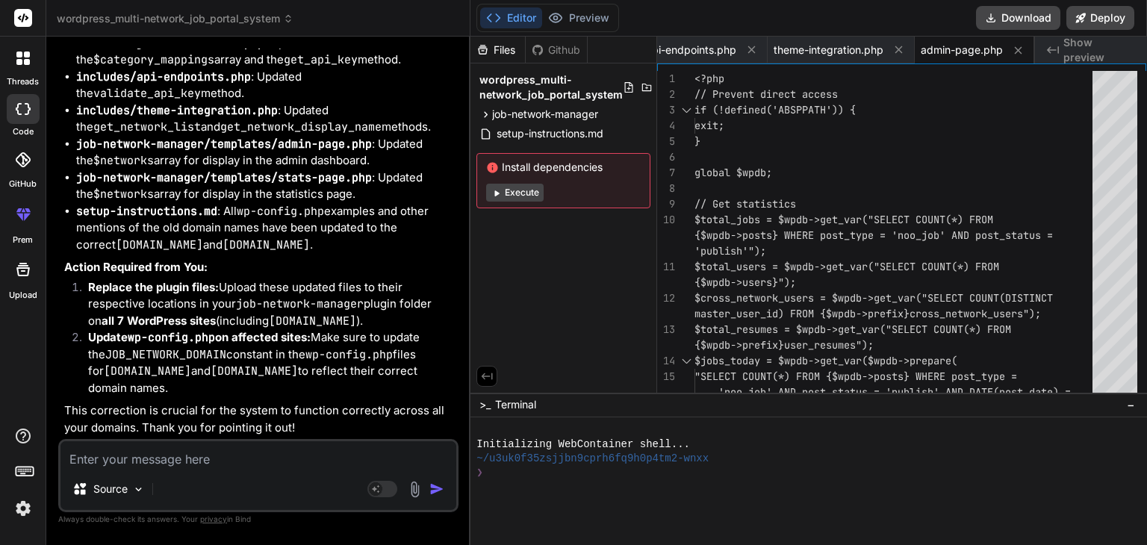
scroll to position [17571, 0]
click at [1012, 19] on button "Download" at bounding box center [1018, 18] width 84 height 24
click at [526, 194] on button "Execute" at bounding box center [514, 193] width 57 height 18
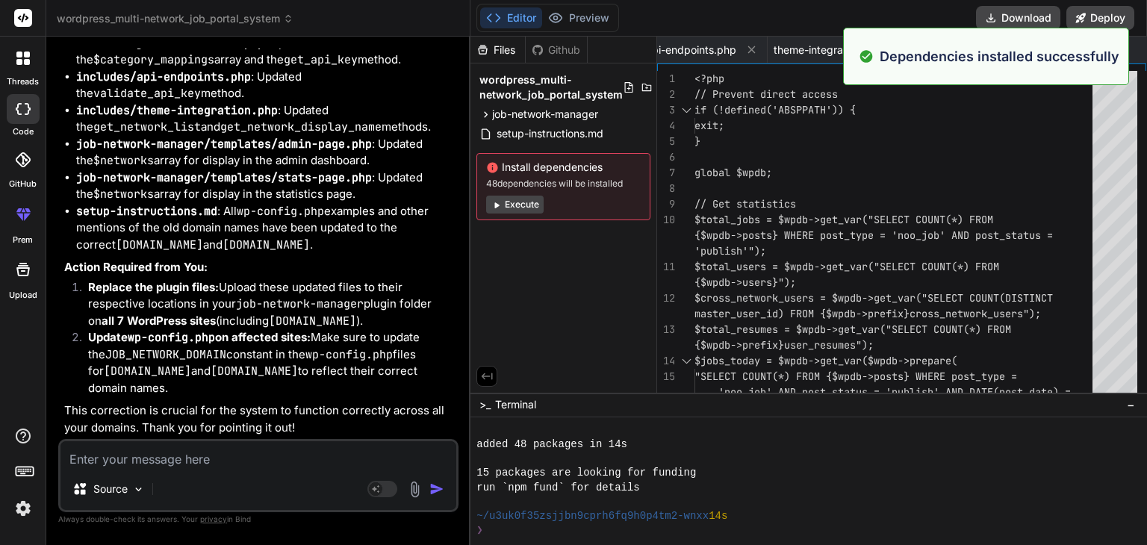
scroll to position [158, 0]
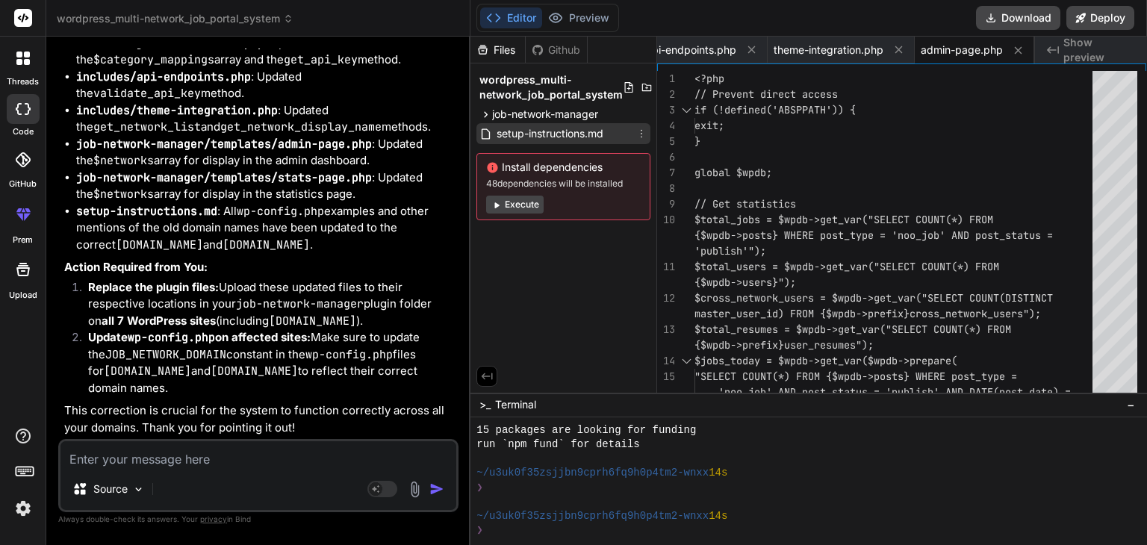
click at [533, 136] on span "setup-instructions.md" at bounding box center [550, 134] width 110 height 18
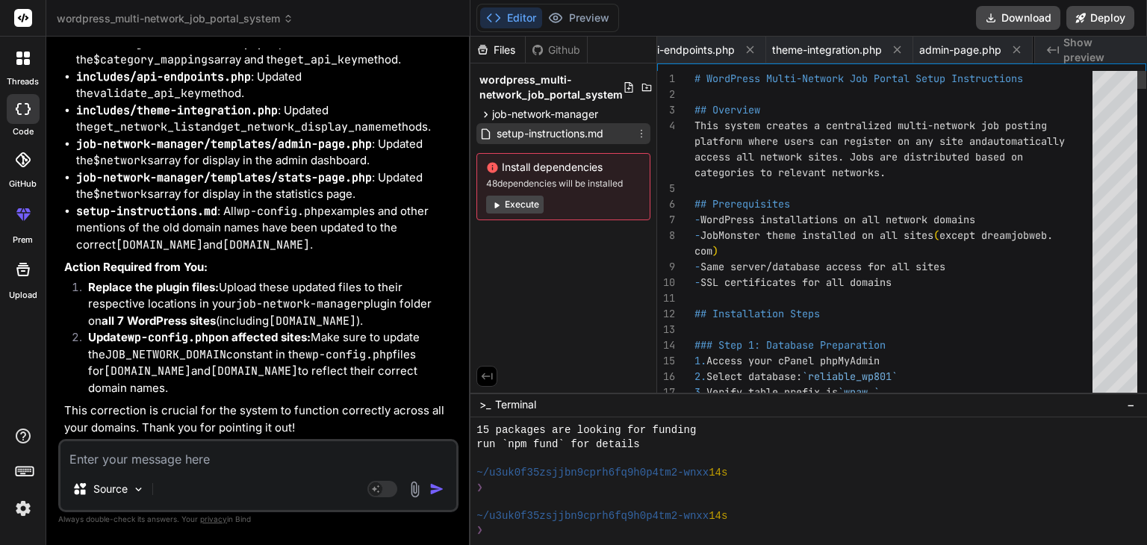
scroll to position [0, 550]
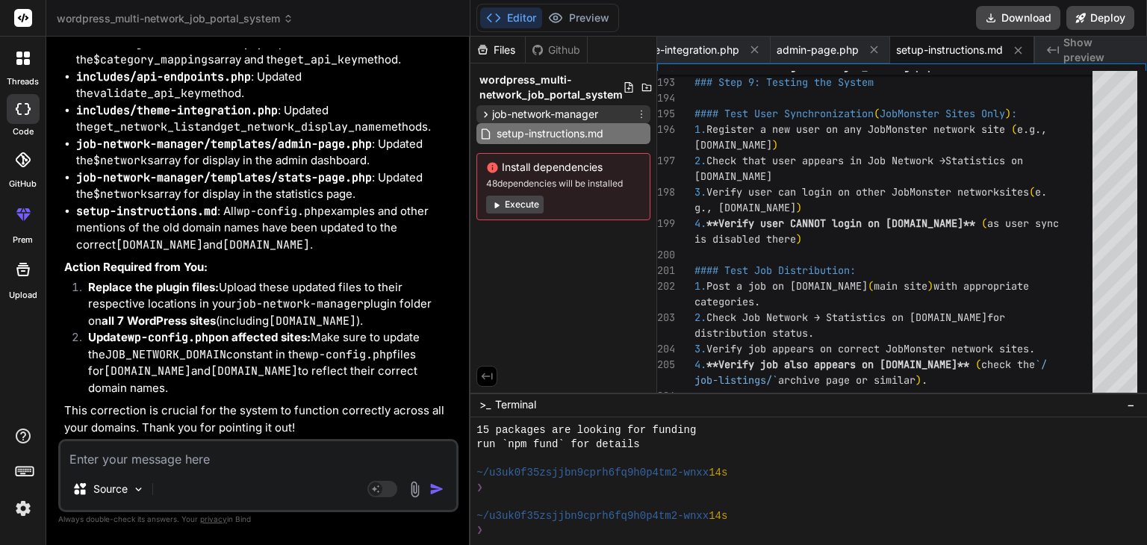
click at [485, 115] on icon at bounding box center [485, 114] width 13 height 13
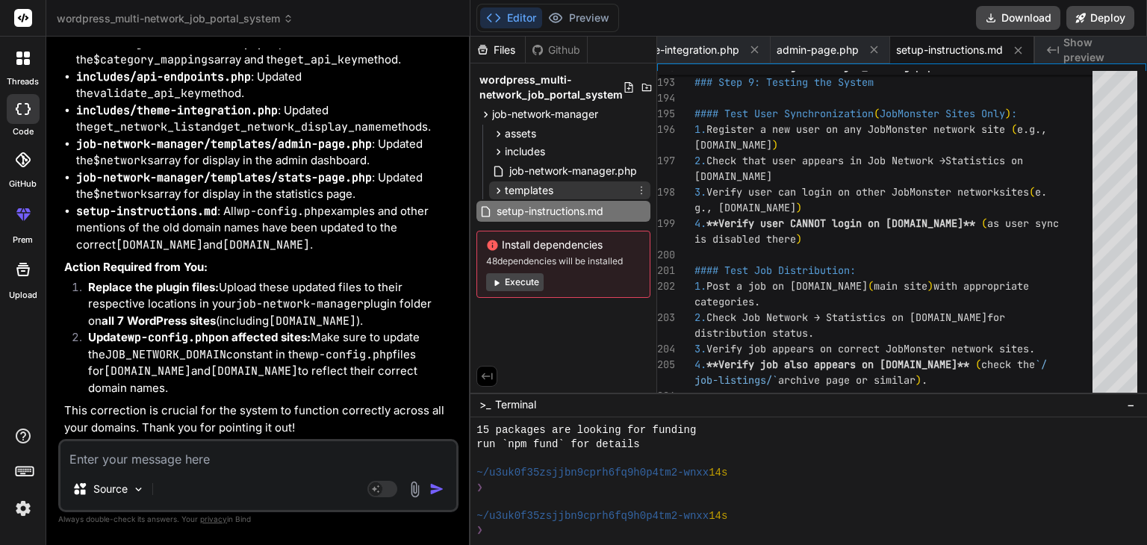
click at [495, 190] on icon at bounding box center [498, 190] width 13 height 13
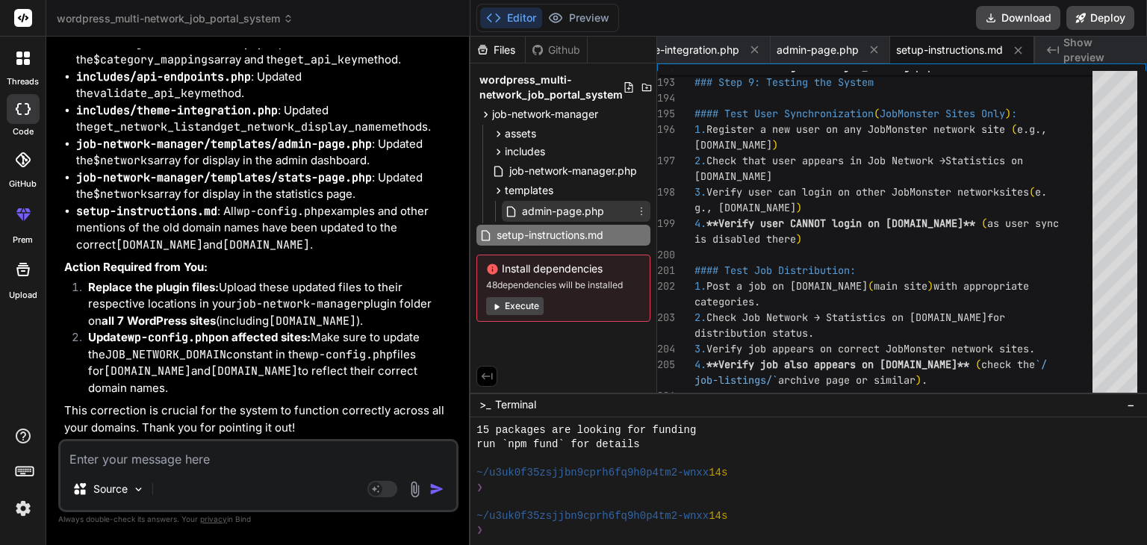
click at [535, 205] on span "admin-page.php" at bounding box center [562, 211] width 85 height 18
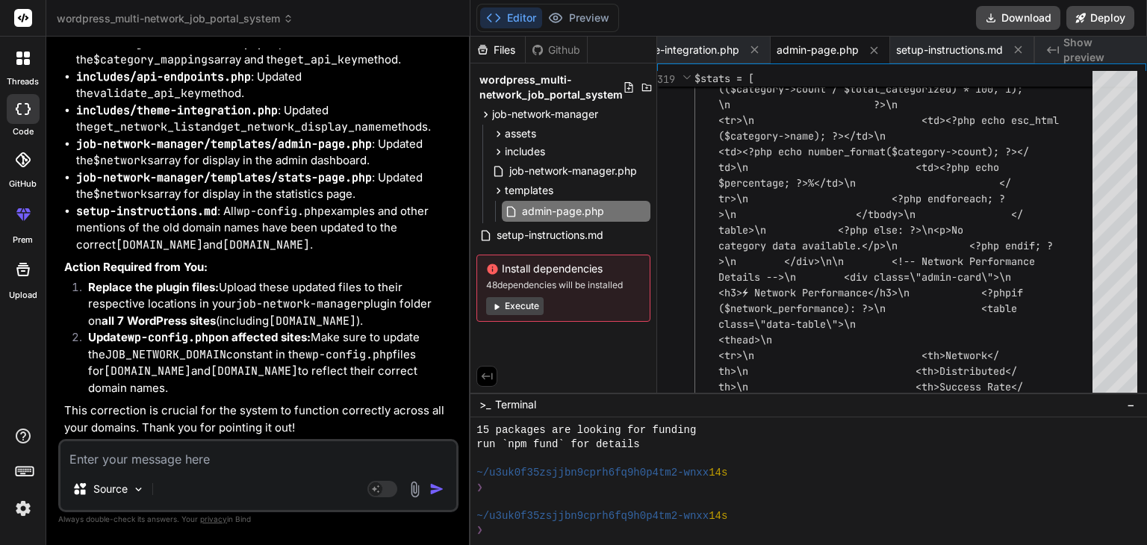
scroll to position [17832, 0]
click at [529, 168] on span "job-network-manager.php" at bounding box center [573, 171] width 131 height 18
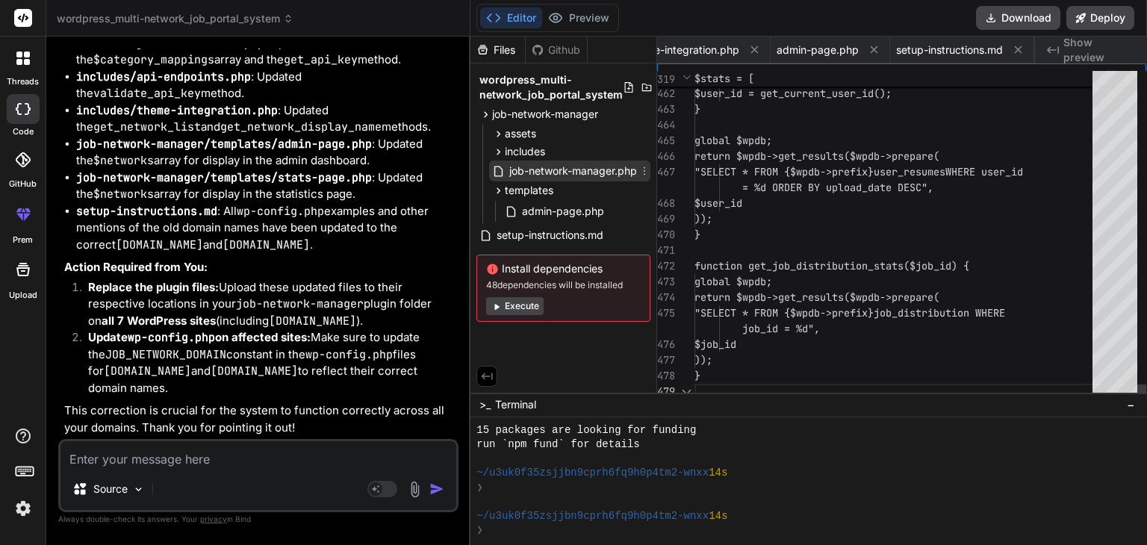
scroll to position [0, 0]
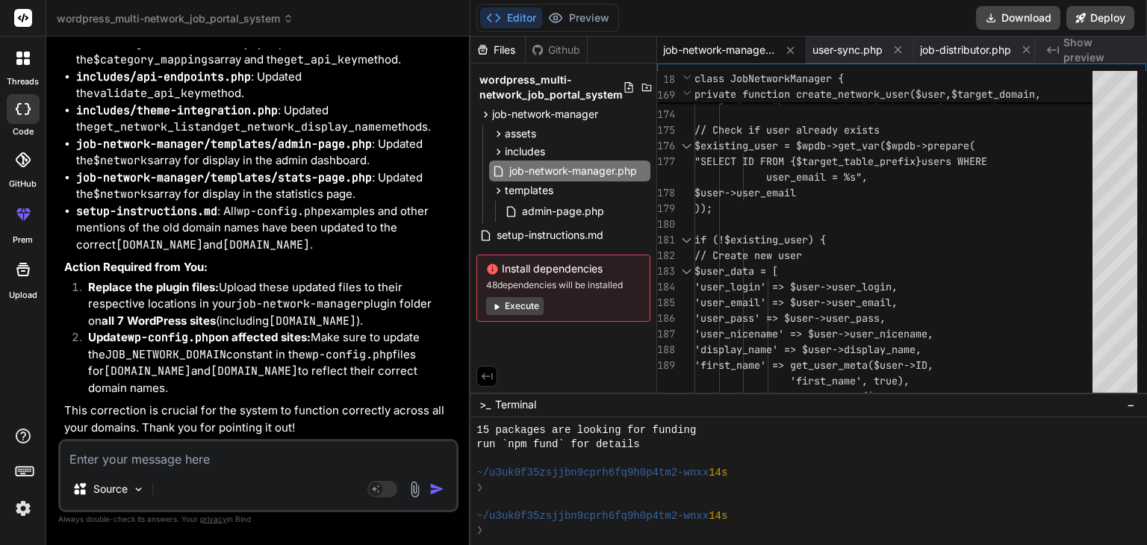
click at [167, 458] on textarea at bounding box center [258, 454] width 396 height 27
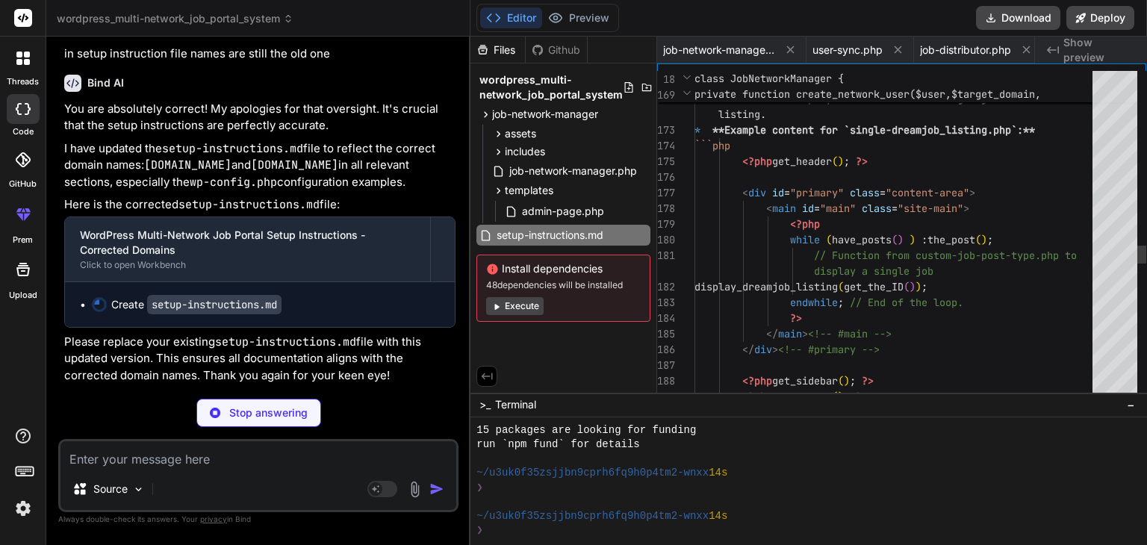
scroll to position [0, 550]
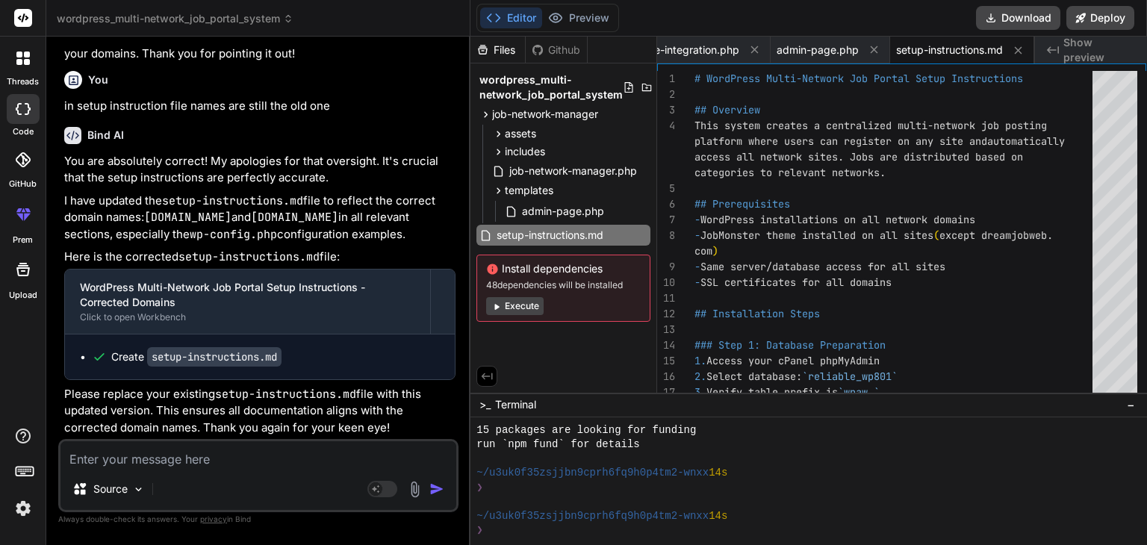
click at [520, 306] on button "Execute" at bounding box center [514, 306] width 57 height 18
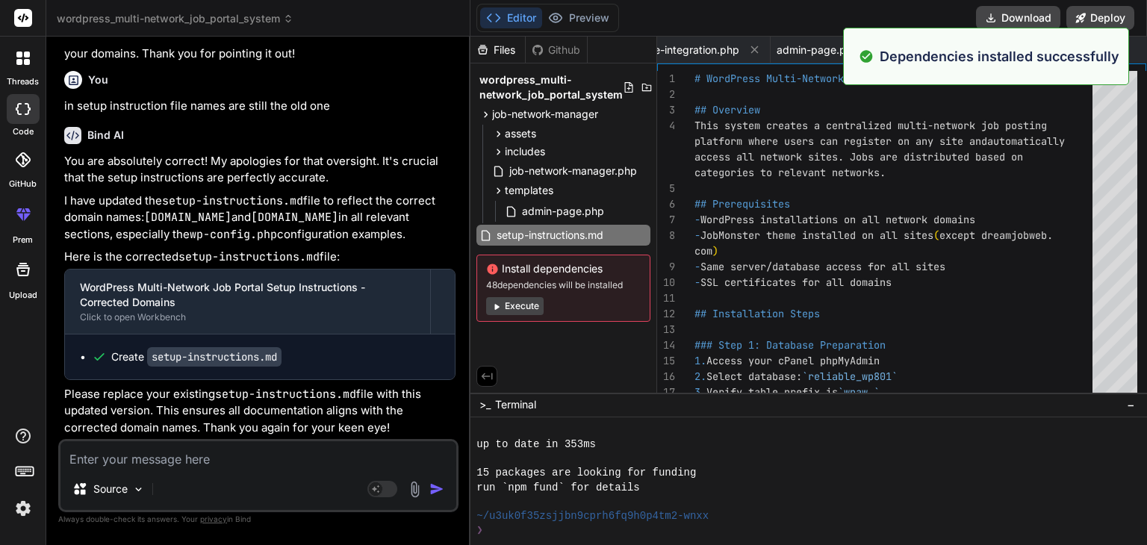
scroll to position [373, 0]
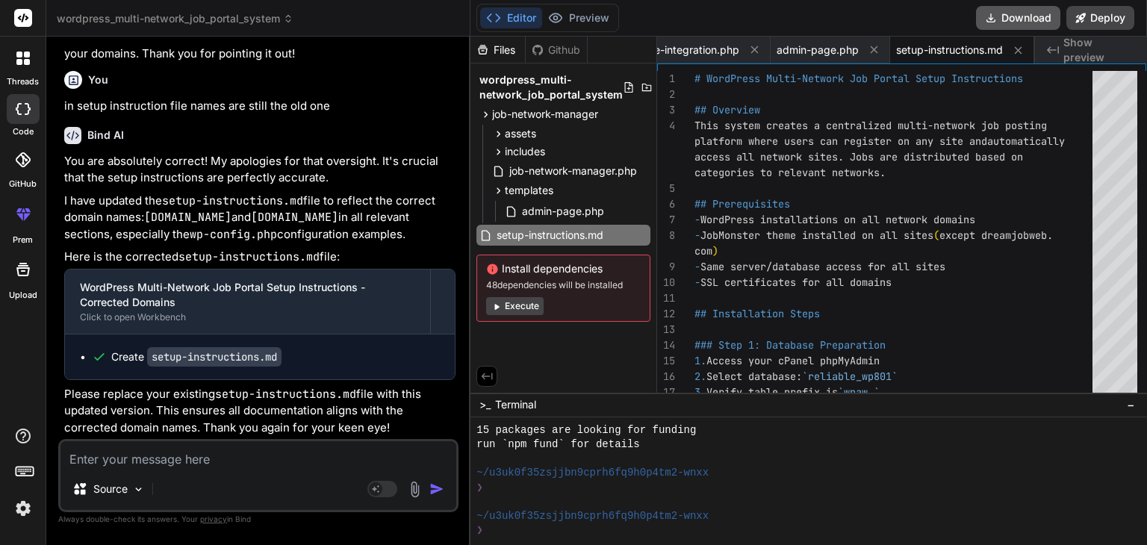
click at [1024, 19] on button "Download" at bounding box center [1018, 18] width 84 height 24
